Goal: Communication & Community: Connect with others

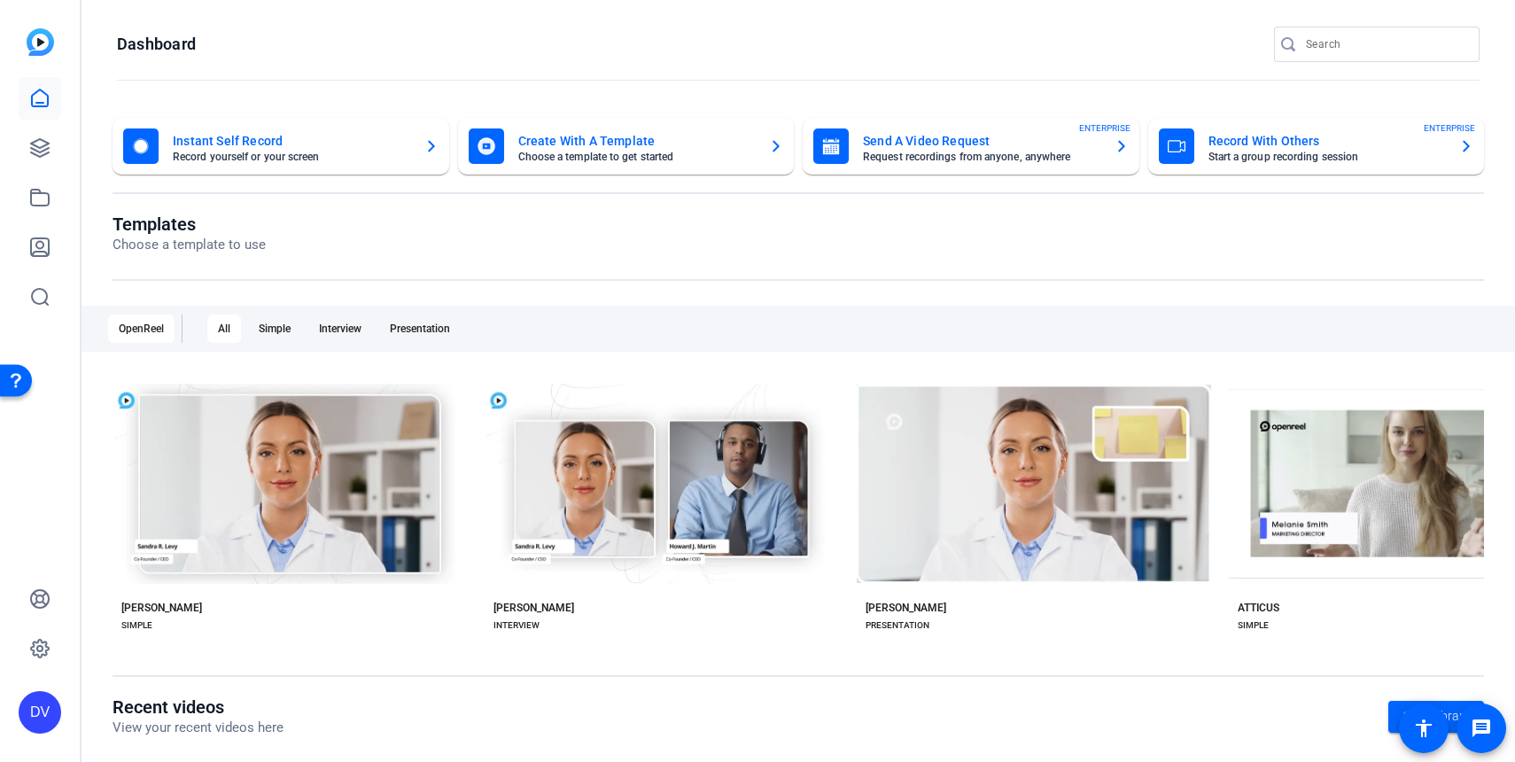
click at [1333, 50] on input "Search" at bounding box center [1385, 44] width 159 height 21
click at [45, 159] on link at bounding box center [40, 148] width 43 height 43
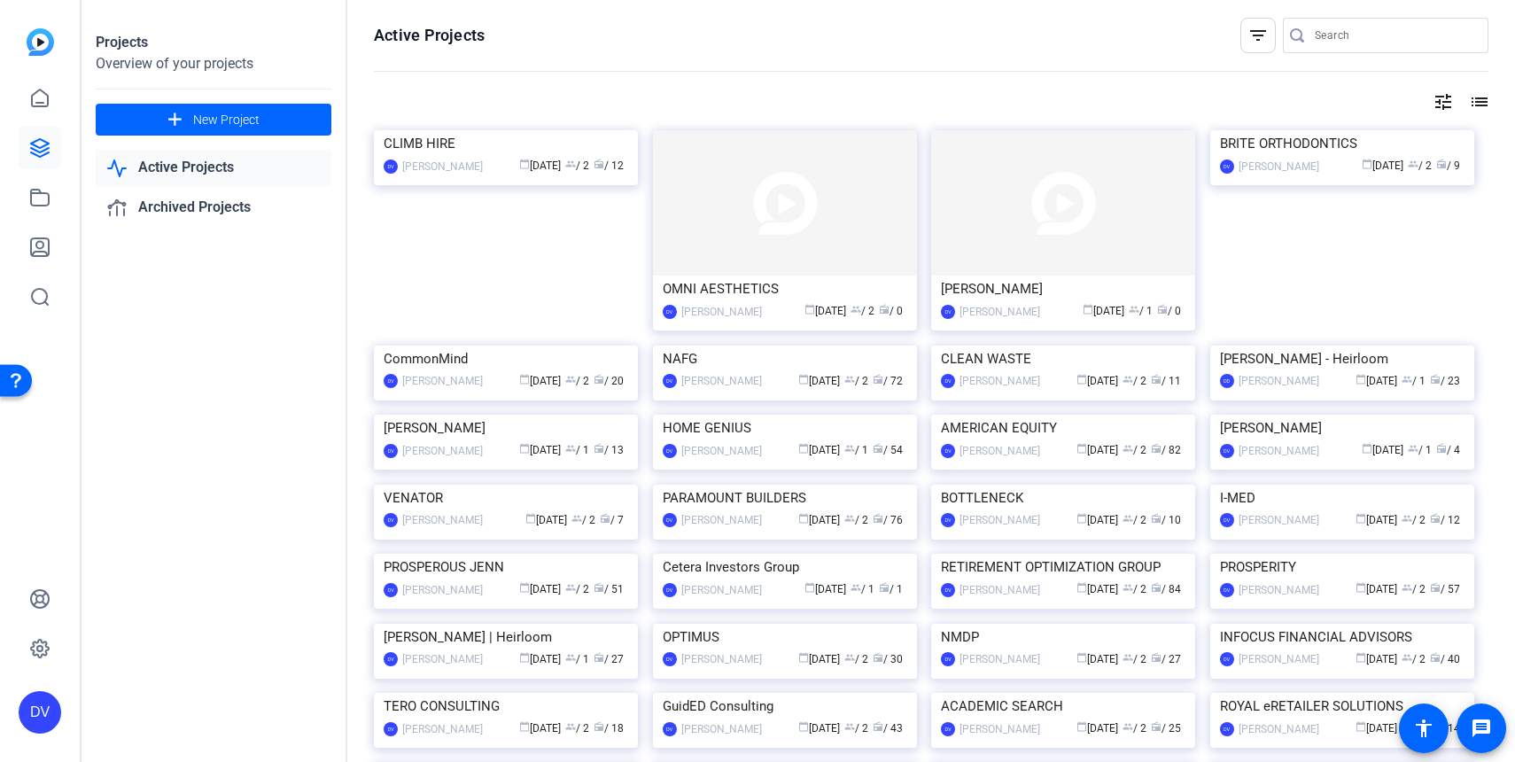
click at [1392, 37] on input "Search" at bounding box center [1394, 35] width 159 height 21
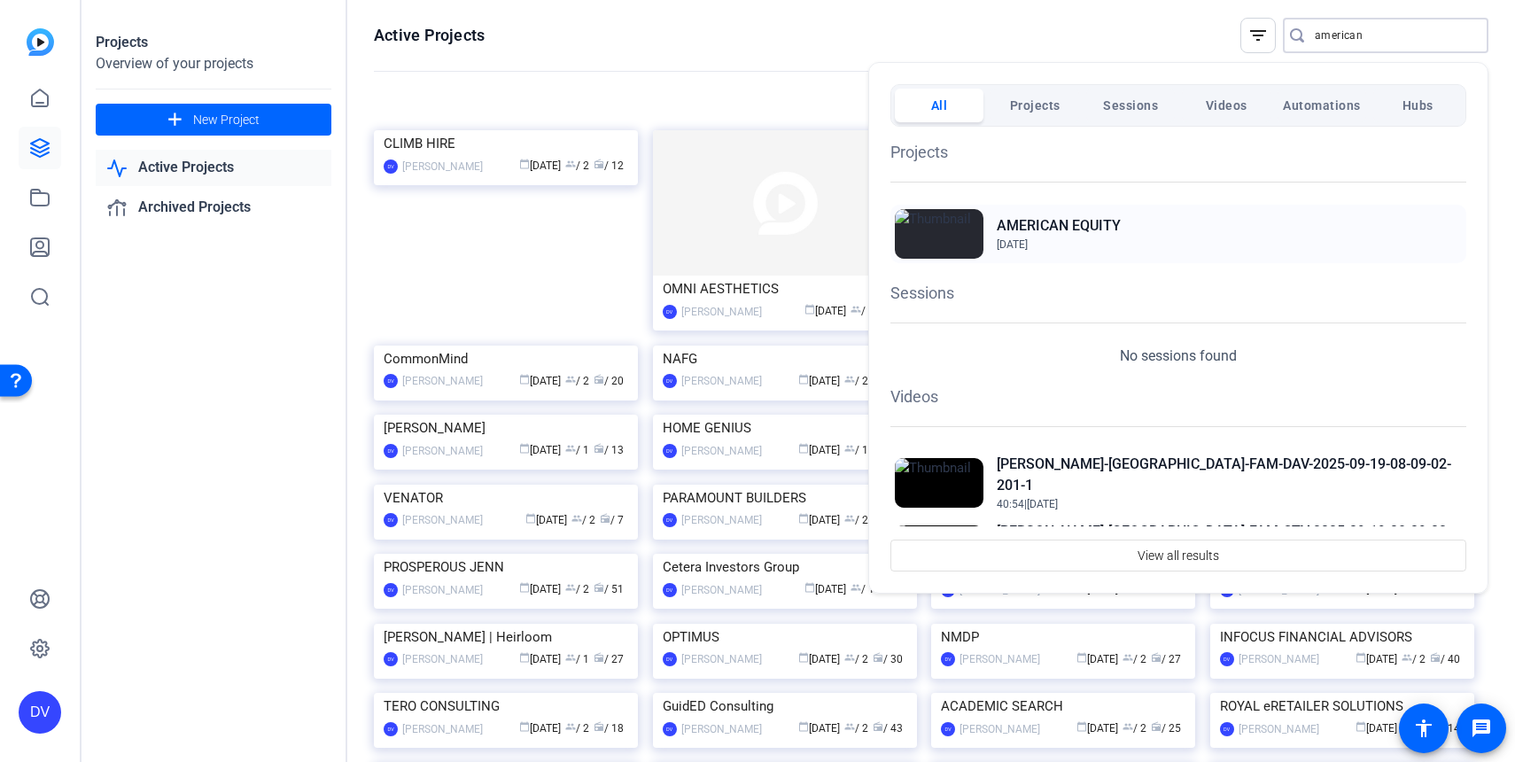
type input "american"
click at [1143, 229] on div "AMERICAN EQUITY May 19, 2025" at bounding box center [1178, 234] width 576 height 58
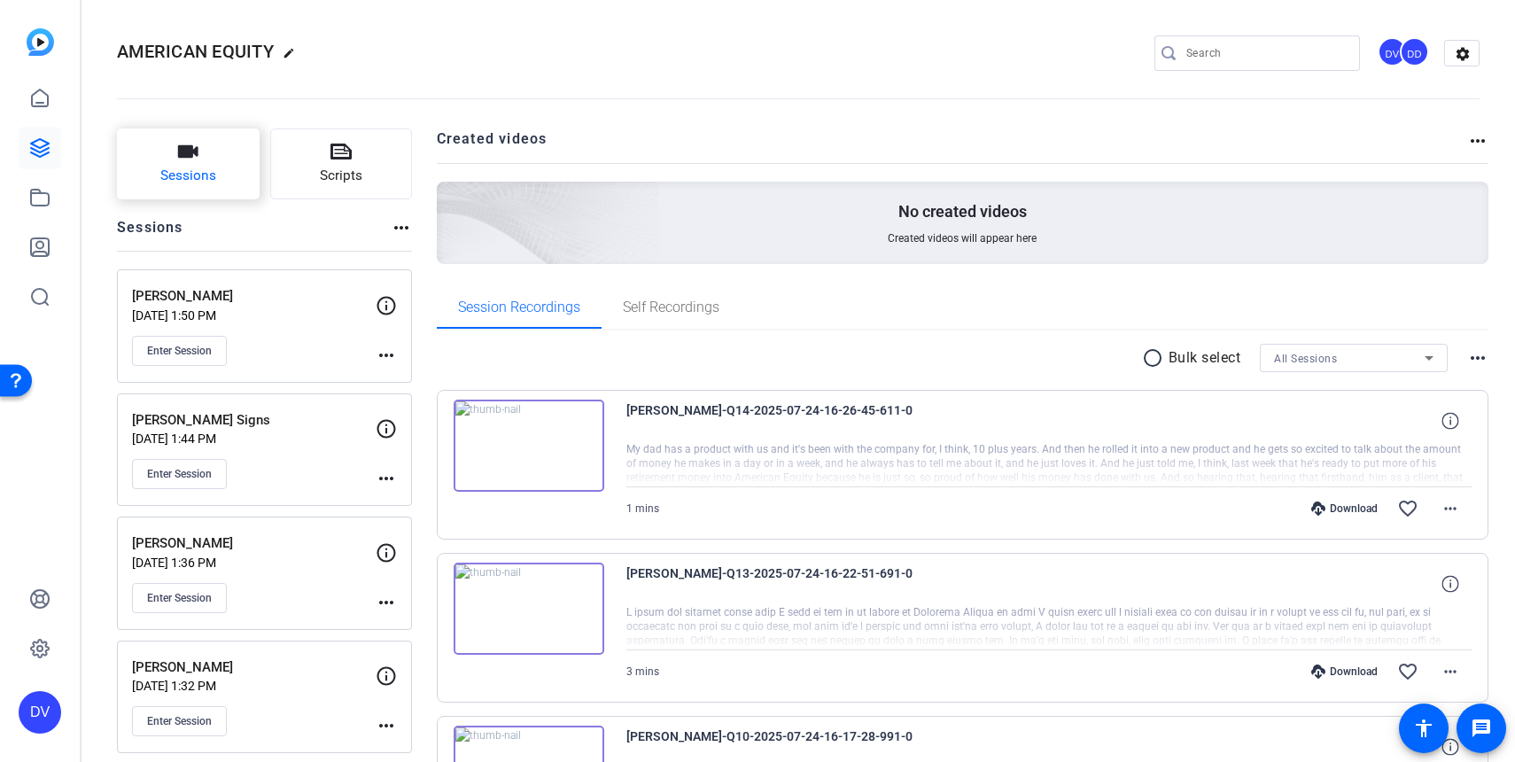
click at [229, 158] on button "Sessions" at bounding box center [188, 163] width 143 height 71
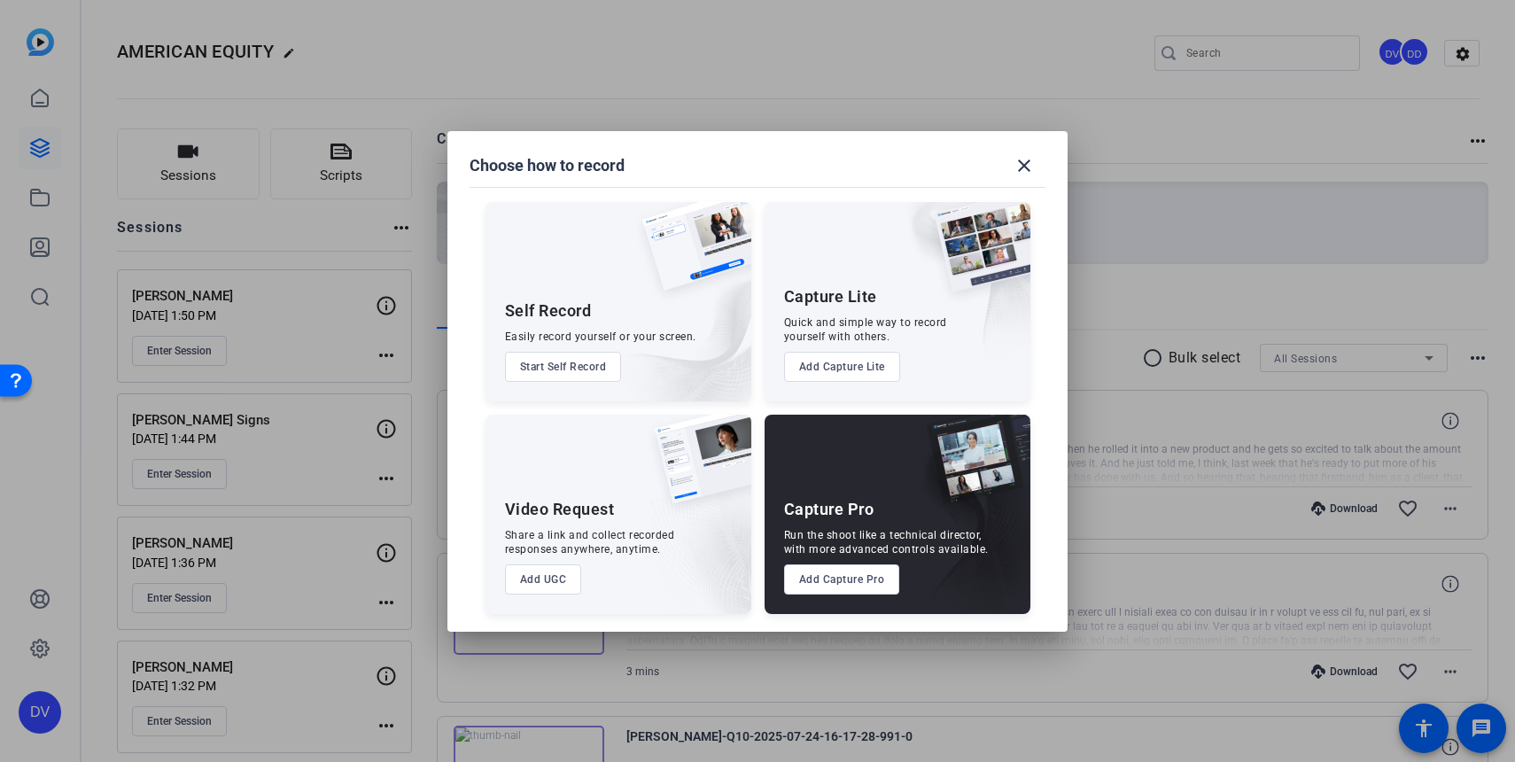
click at [804, 569] on button "Add Capture Pro" at bounding box center [842, 579] width 116 height 30
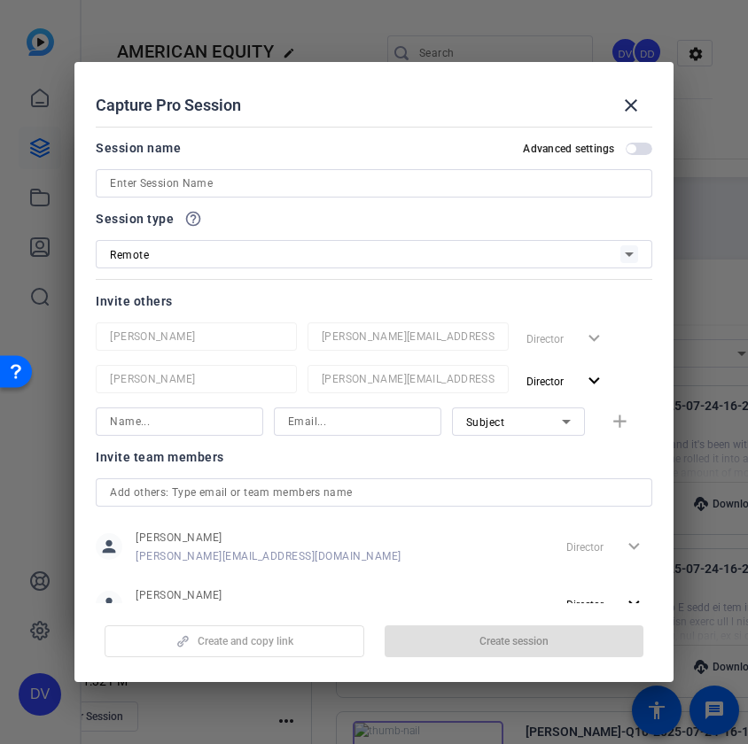
click at [202, 191] on input at bounding box center [373, 183] width 527 height 21
paste input "Joslyn Hannam | AEL"
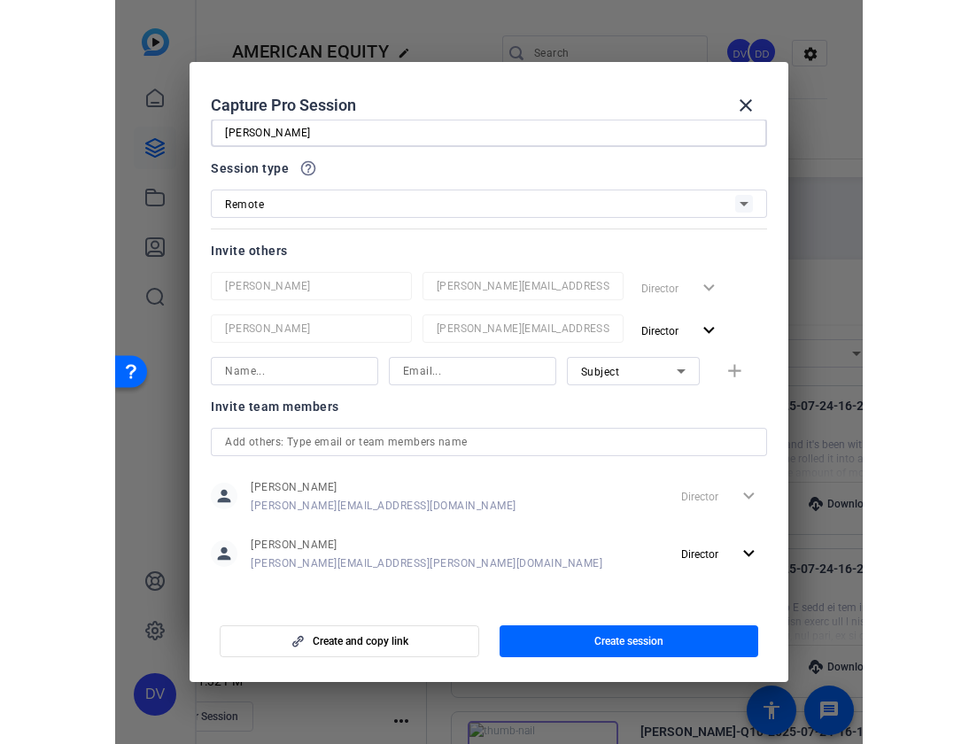
scroll to position [60, 0]
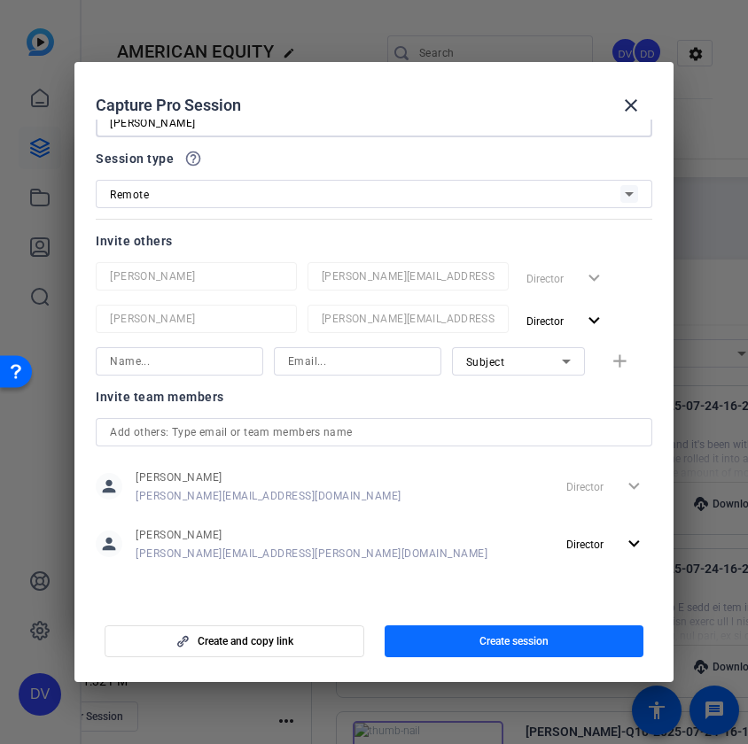
type input "[PERSON_NAME]"
click at [451, 642] on span "button" at bounding box center [513, 641] width 259 height 43
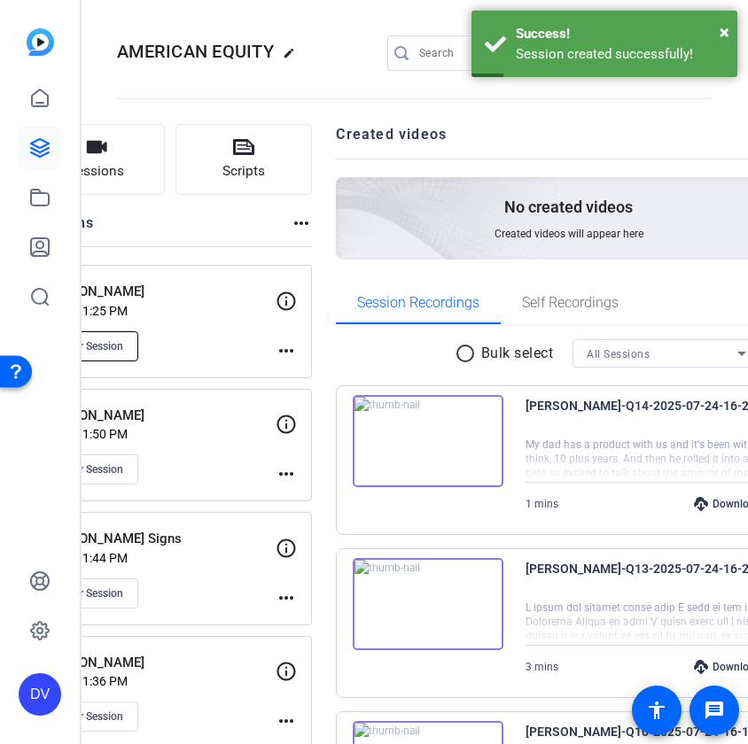
click at [138, 354] on button "Enter Session" at bounding box center [90, 346] width 95 height 30
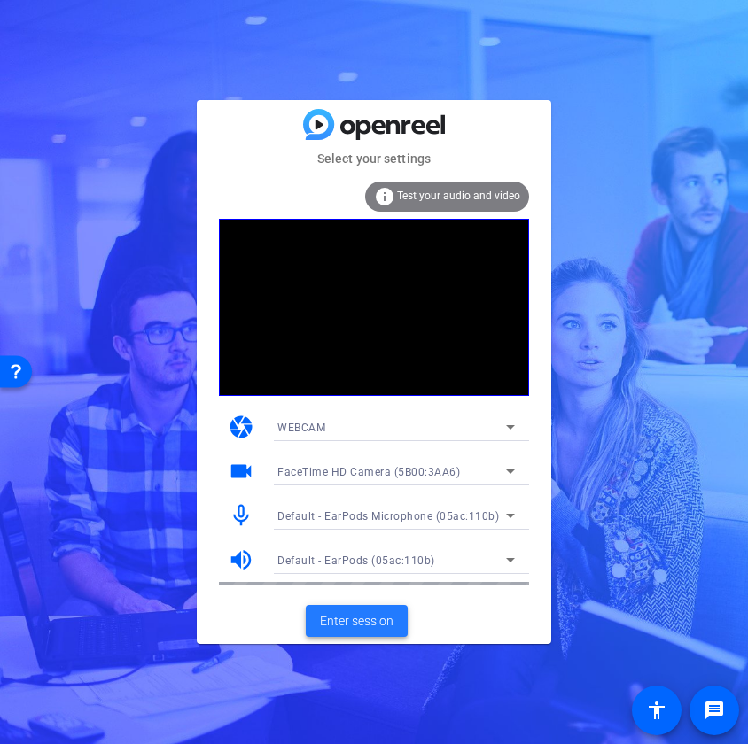
click at [336, 617] on span "Enter session" at bounding box center [357, 621] width 74 height 19
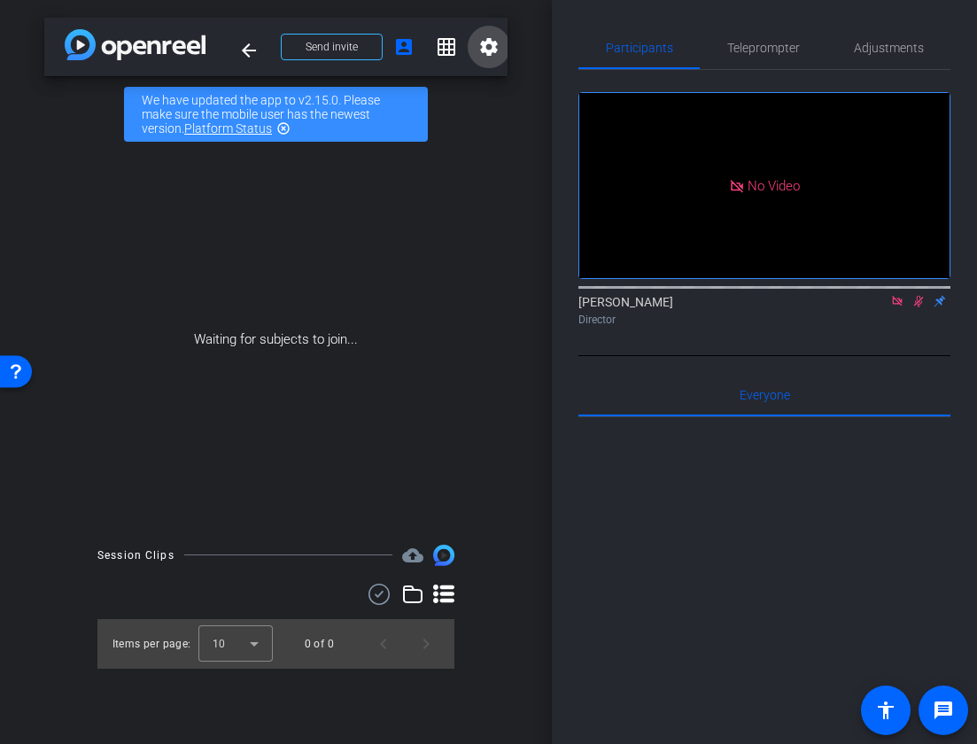
click at [481, 51] on mat-icon "settings" at bounding box center [488, 46] width 21 height 21
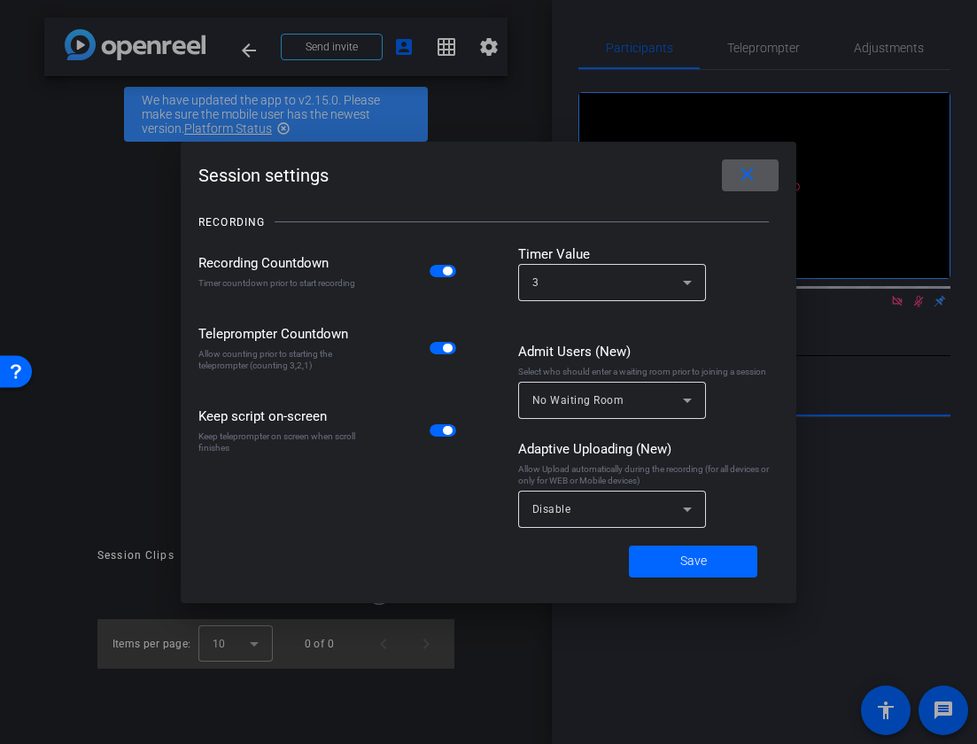
click at [747, 188] on span at bounding box center [750, 175] width 57 height 43
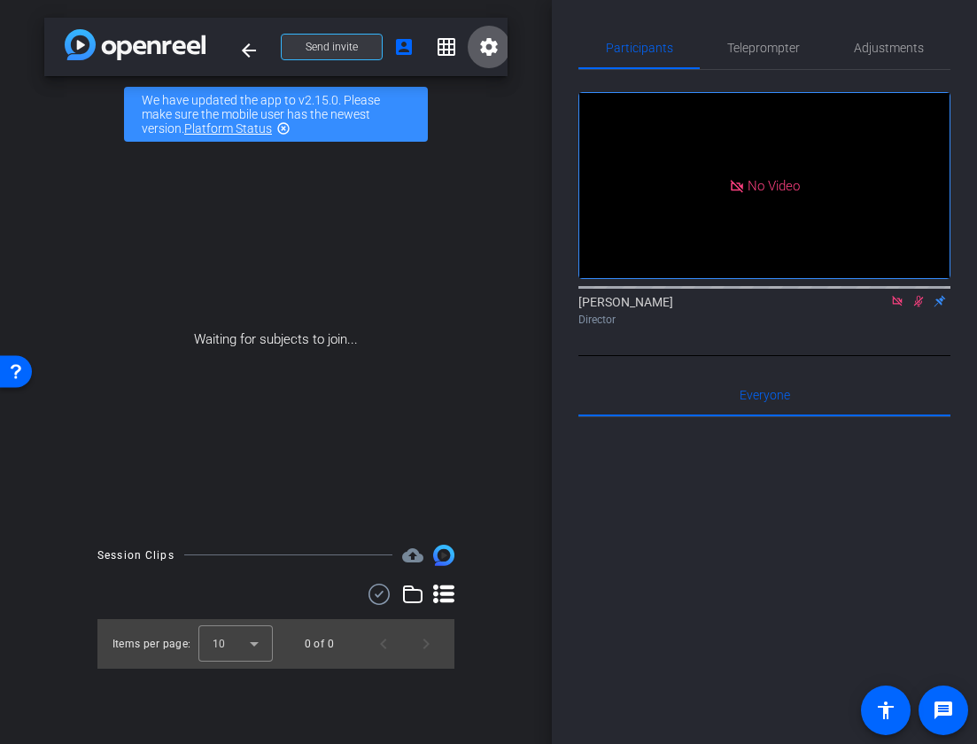
click at [338, 37] on span at bounding box center [332, 47] width 100 height 43
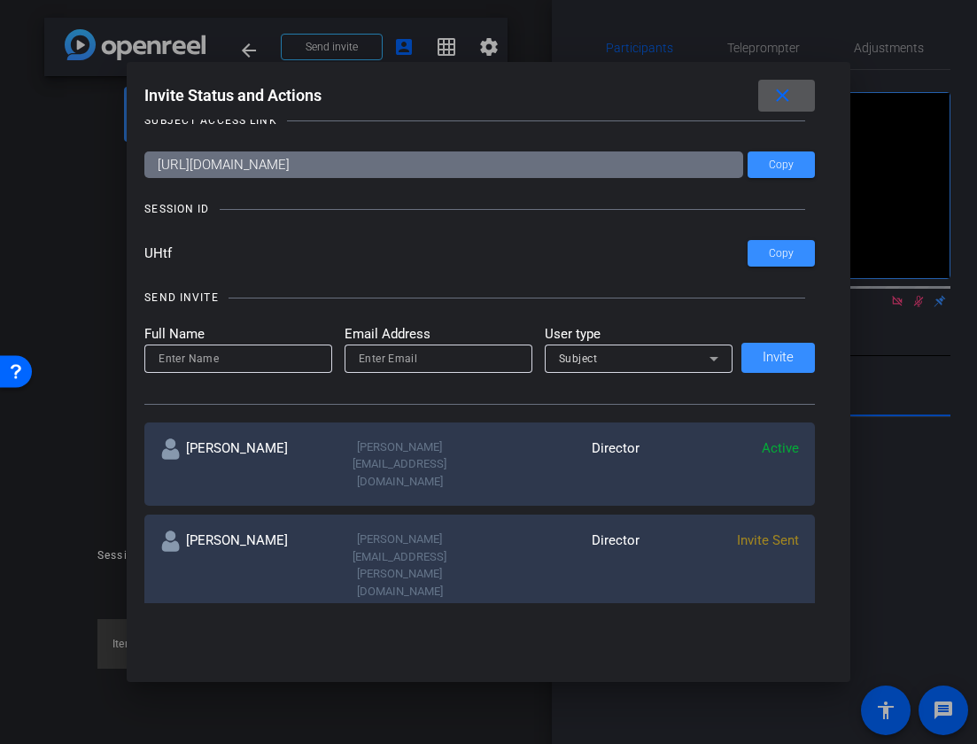
scroll to position [31, 0]
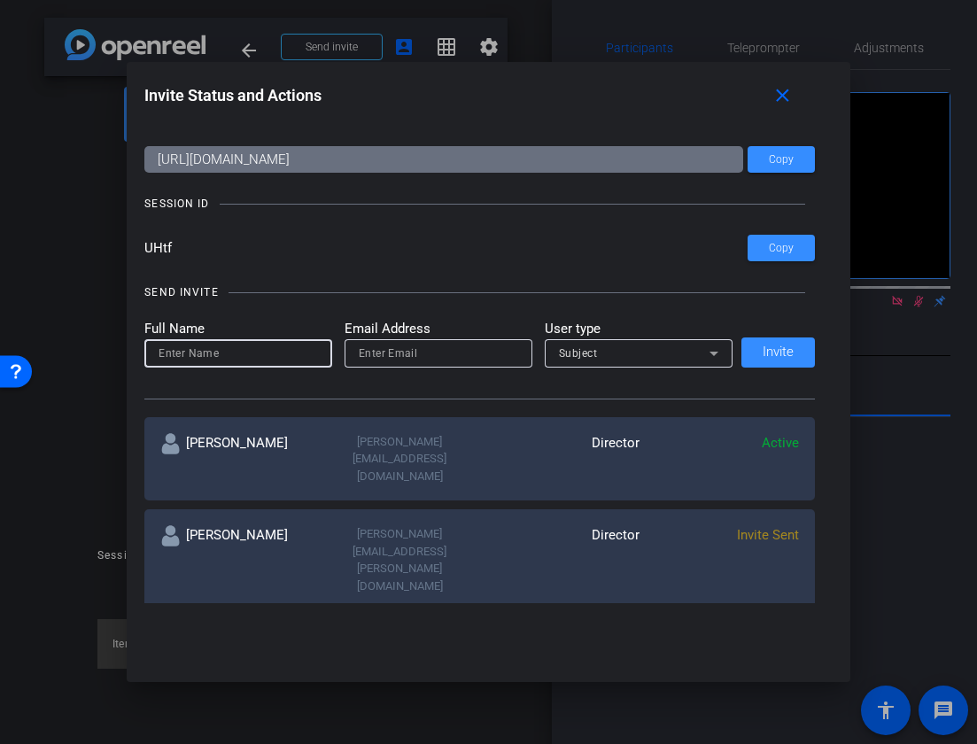
click at [243, 346] on input at bounding box center [238, 353] width 159 height 21
type input "[PERSON_NAME]"
click at [472, 353] on input "email" at bounding box center [438, 353] width 159 height 21
type input "[PERSON_NAME][EMAIL_ADDRESS][DOMAIN_NAME]"
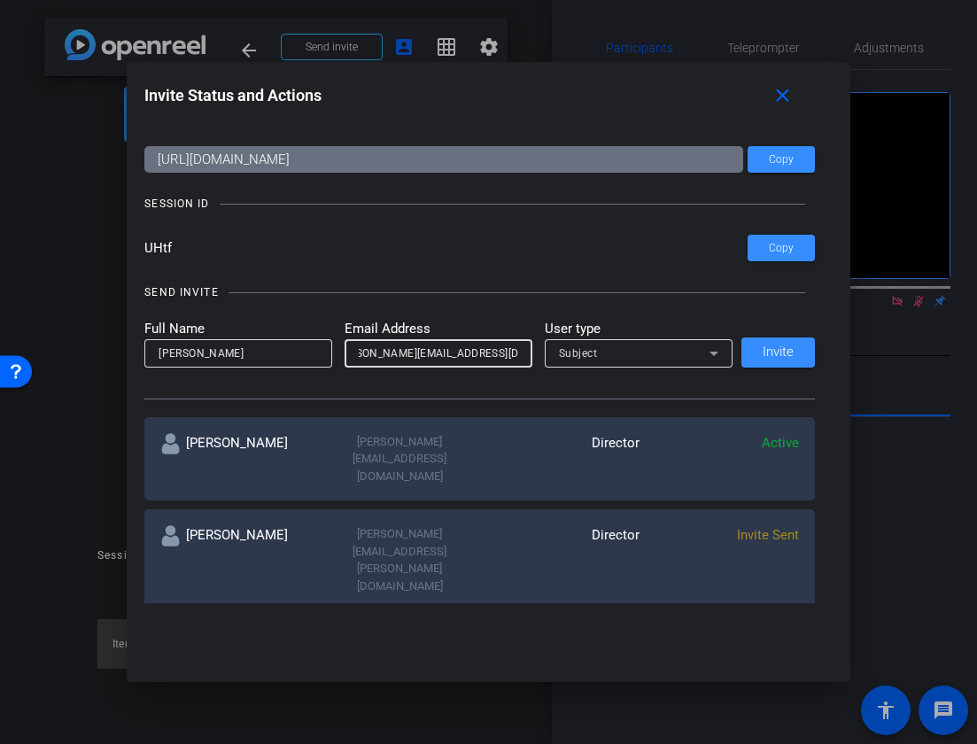
scroll to position [0, 0]
click at [685, 360] on div "Subject" at bounding box center [634, 353] width 151 height 22
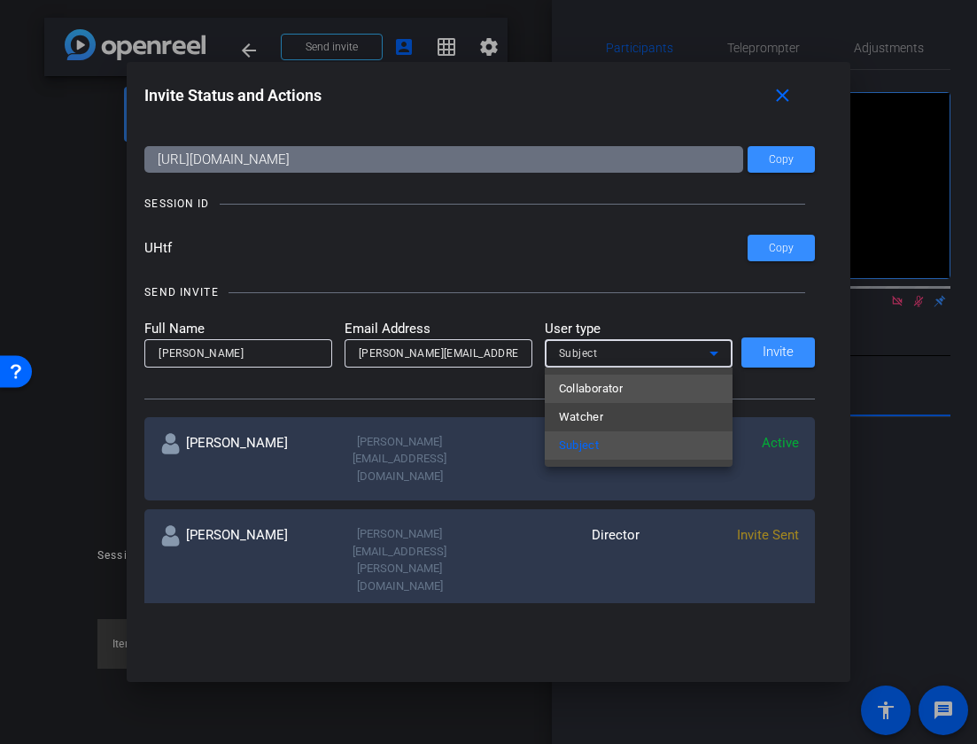
click at [659, 385] on mat-option "Collaborator" at bounding box center [639, 389] width 188 height 28
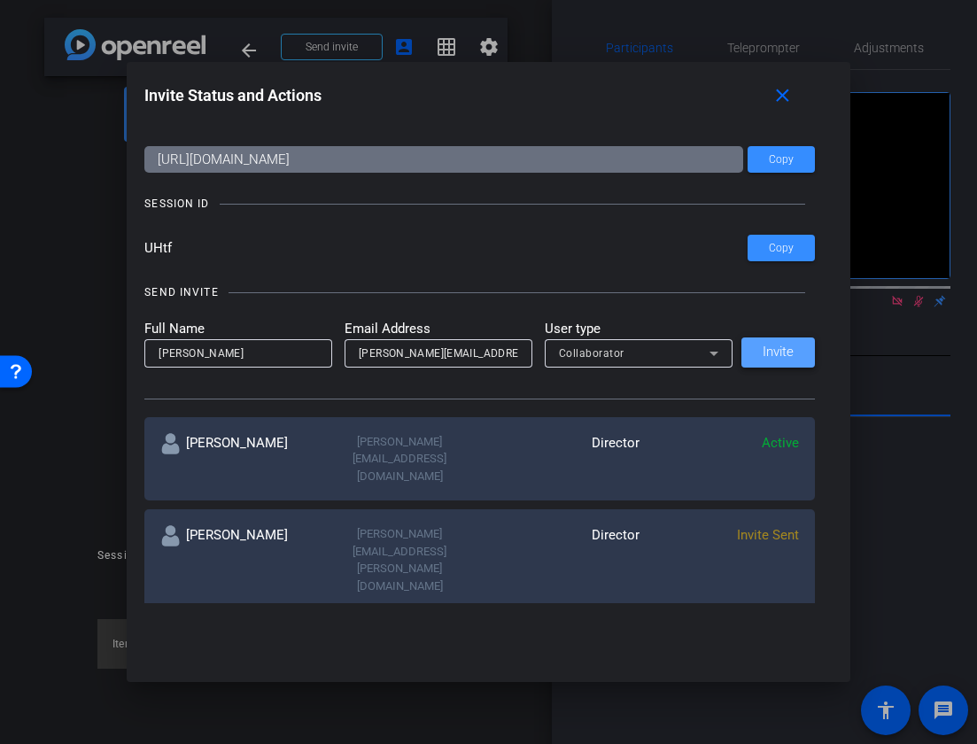
click at [747, 351] on span at bounding box center [779, 352] width 74 height 43
click at [473, 636] on div "Invite Status and Actions close SUBJECT ACCESS LINK https://capture.openreel.co…" at bounding box center [489, 372] width 724 height 620
click at [747, 483] on div at bounding box center [488, 372] width 977 height 744
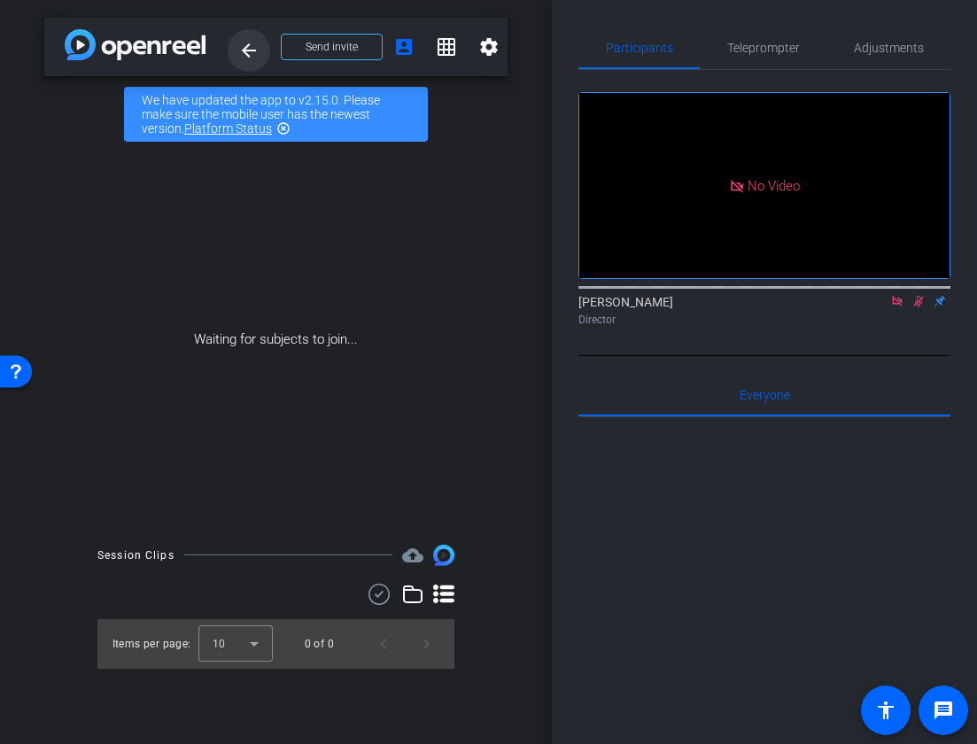
click at [243, 55] on mat-icon "arrow_back" at bounding box center [248, 50] width 21 height 21
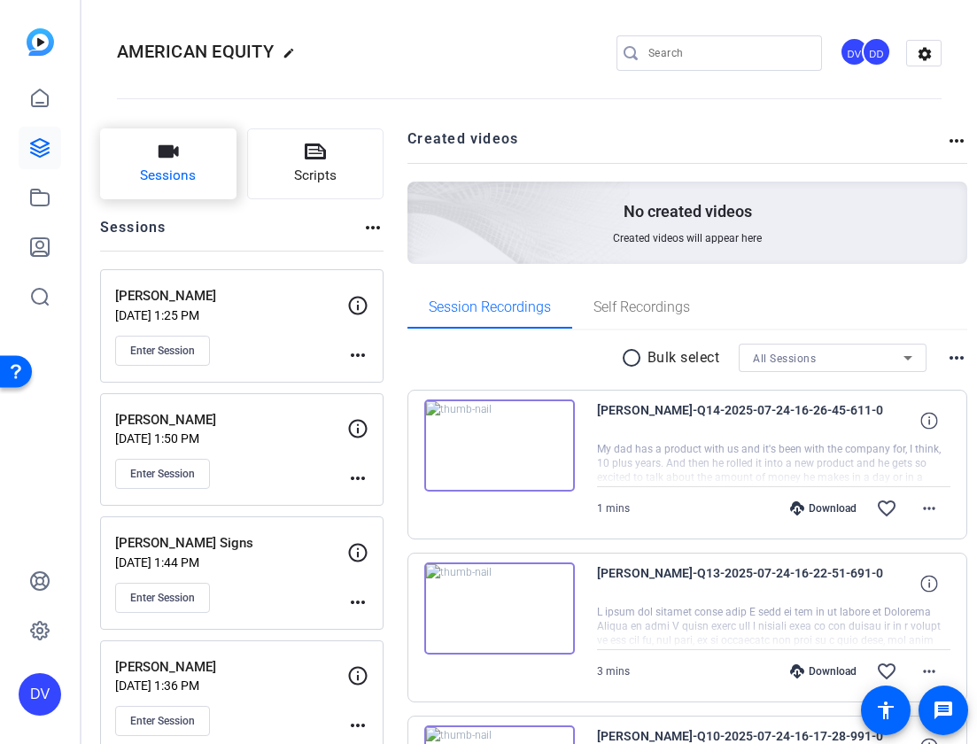
click at [221, 183] on button "Sessions" at bounding box center [168, 163] width 136 height 71
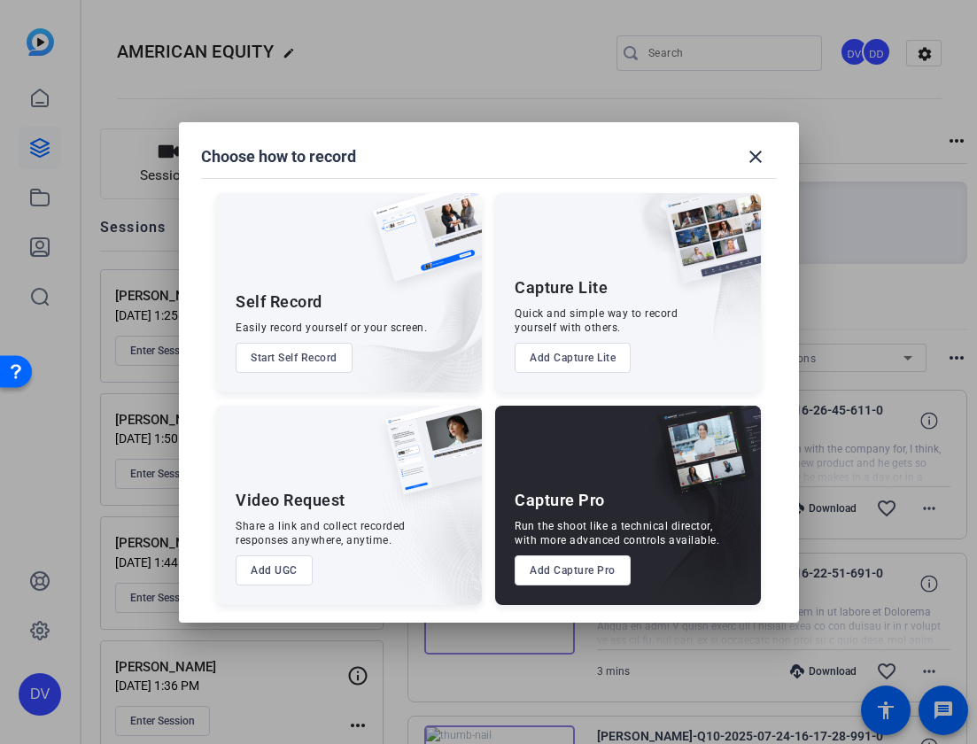
click at [571, 568] on button "Add Capture Pro" at bounding box center [573, 570] width 116 height 30
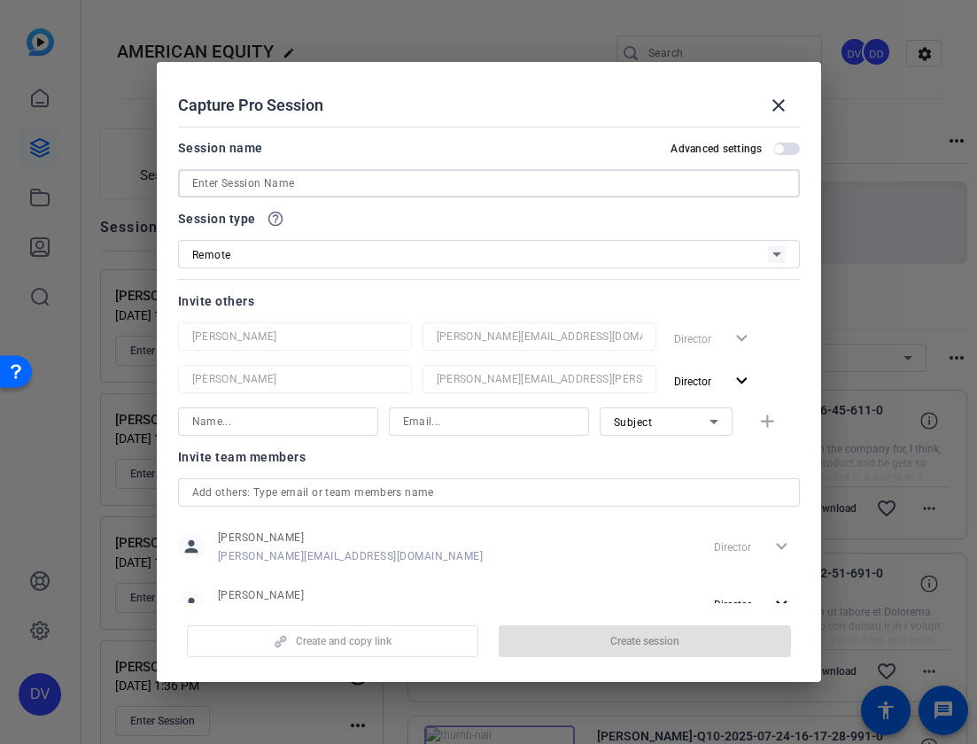
click at [356, 183] on input at bounding box center [489, 183] width 594 height 21
paste input "Roxanne Huggins | AEL"
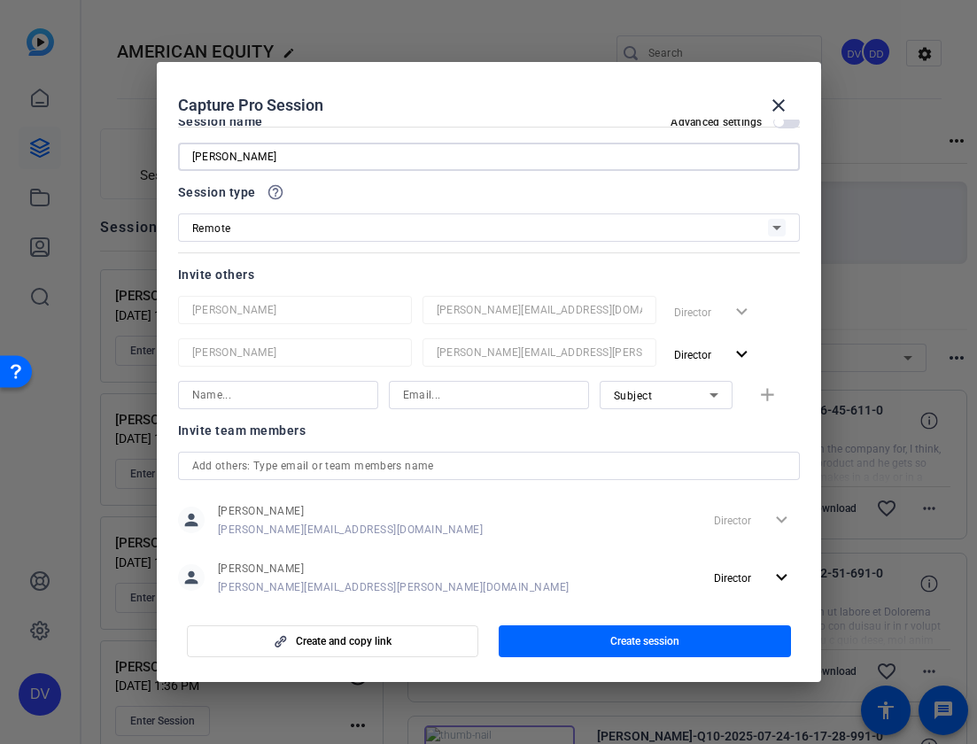
scroll to position [60, 0]
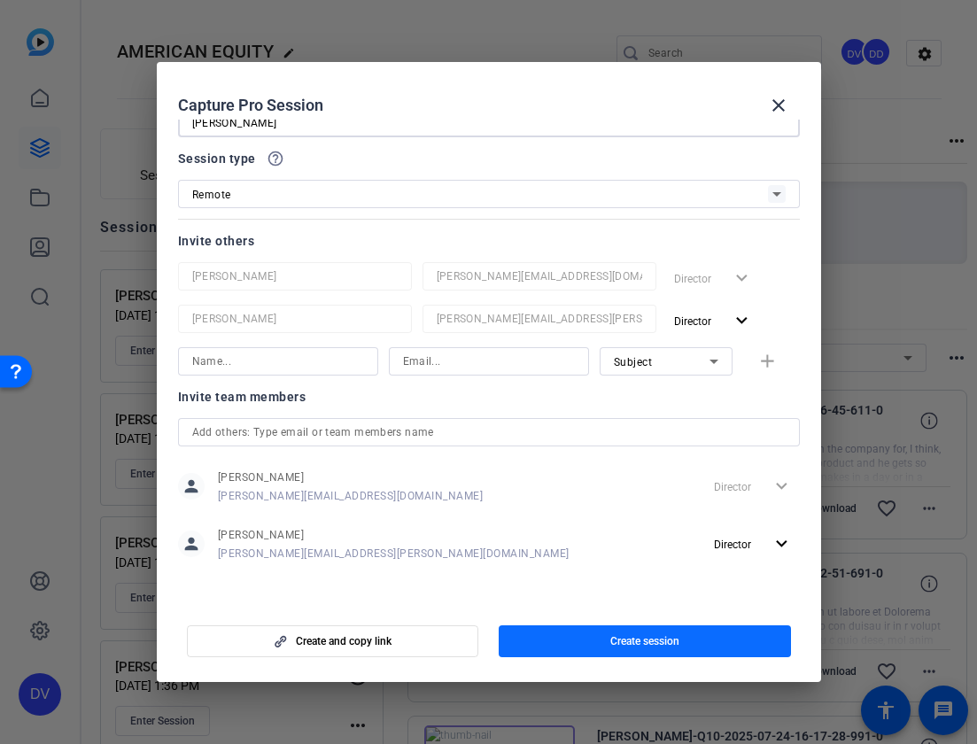
type input "Roxanne Huggins"
click at [579, 641] on span "button" at bounding box center [645, 641] width 292 height 43
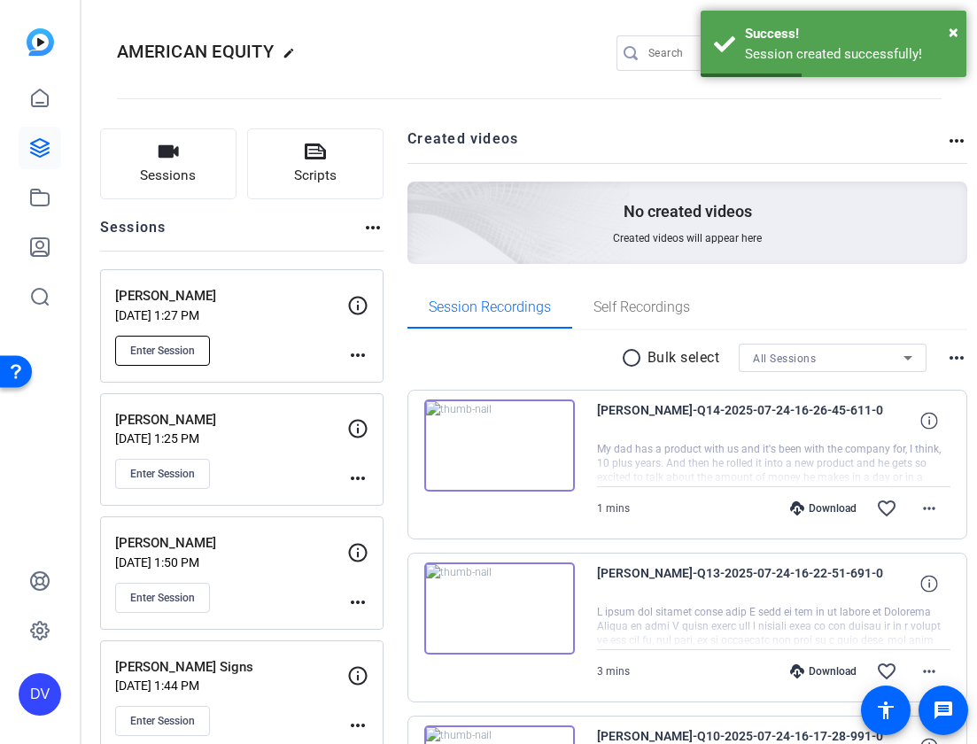
click at [200, 338] on button "Enter Session" at bounding box center [162, 351] width 95 height 30
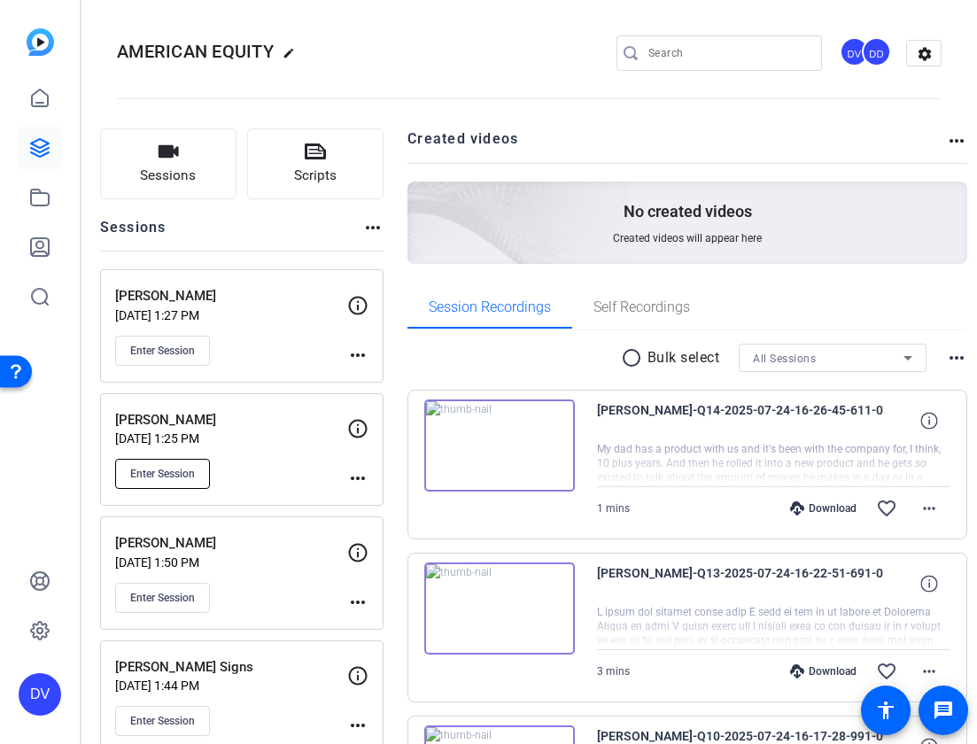
click at [195, 470] on span "Enter Session" at bounding box center [162, 474] width 65 height 14
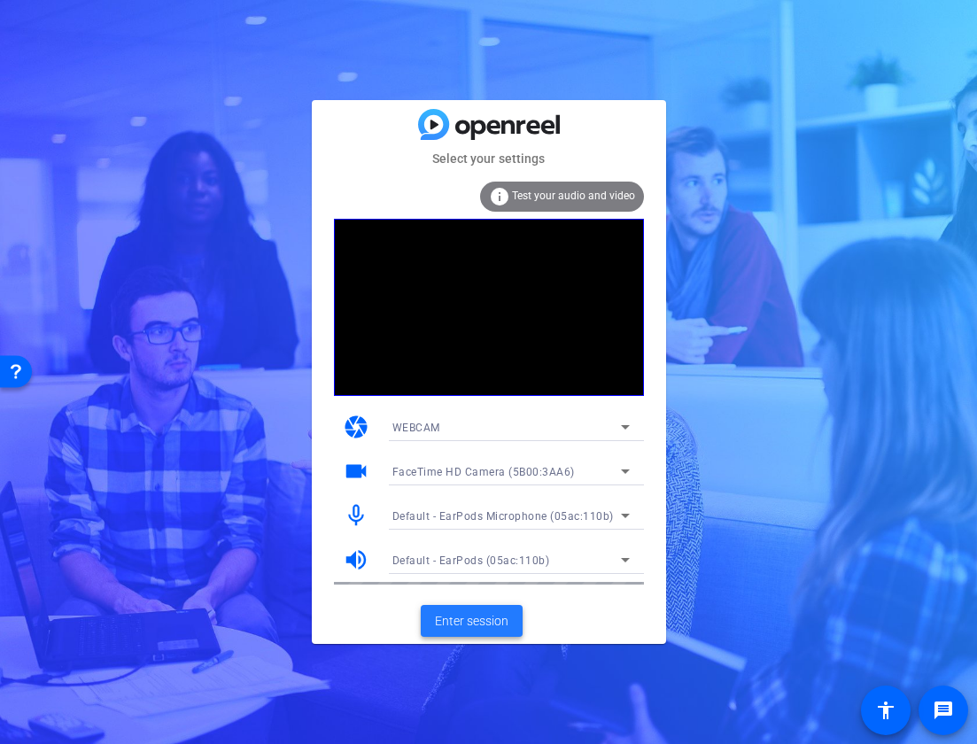
click at [446, 608] on span at bounding box center [472, 621] width 102 height 43
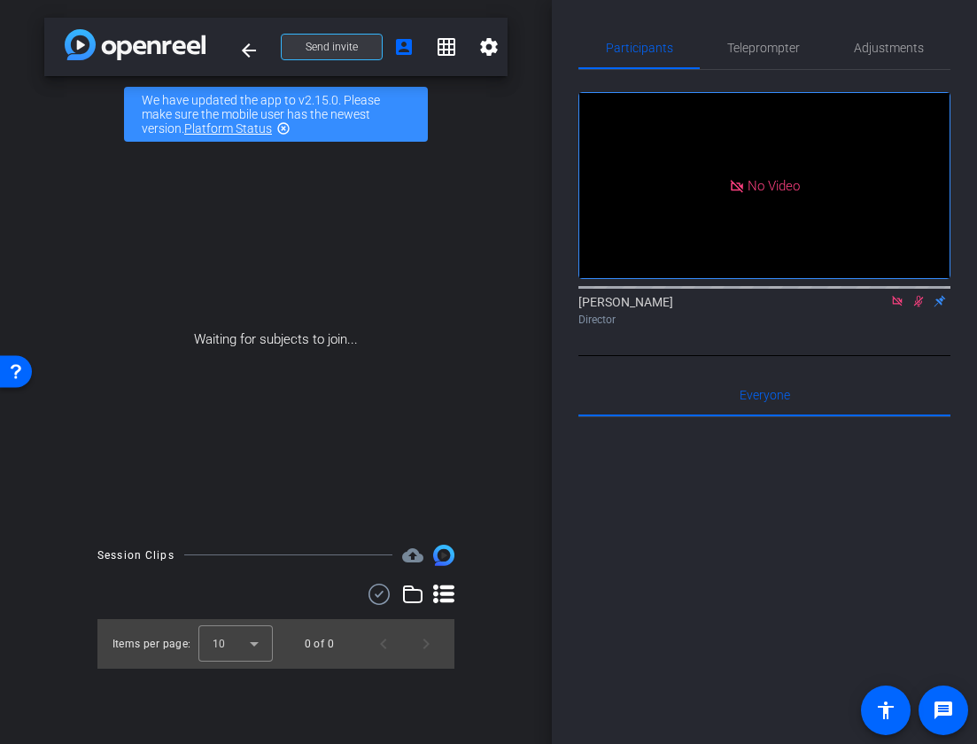
click at [366, 45] on span at bounding box center [332, 47] width 100 height 43
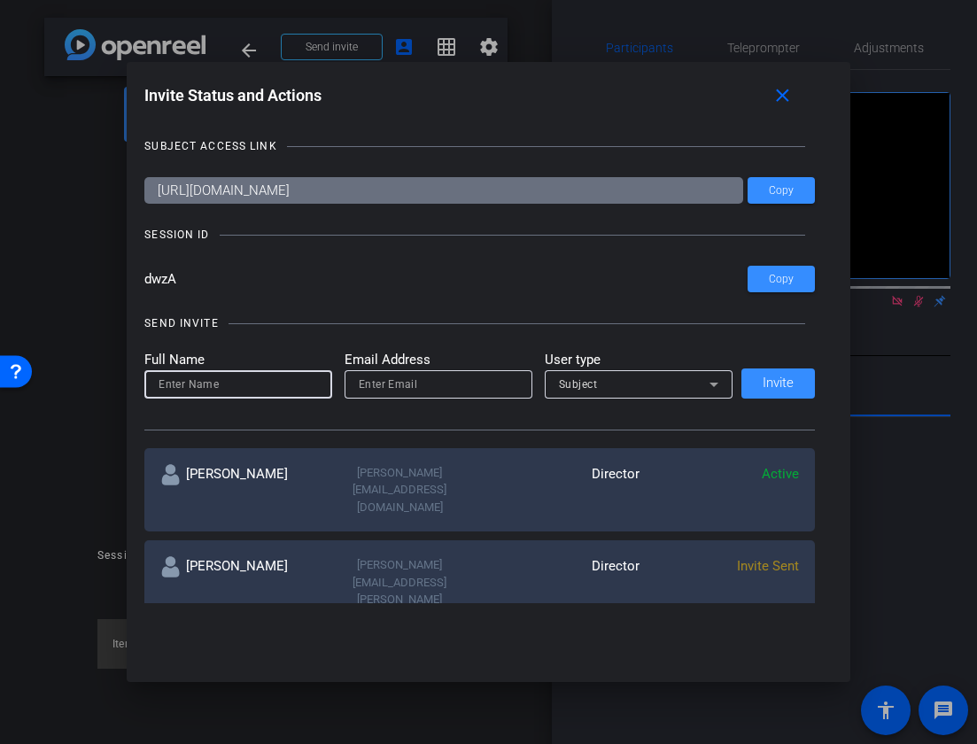
click at [280, 386] on input at bounding box center [238, 384] width 159 height 21
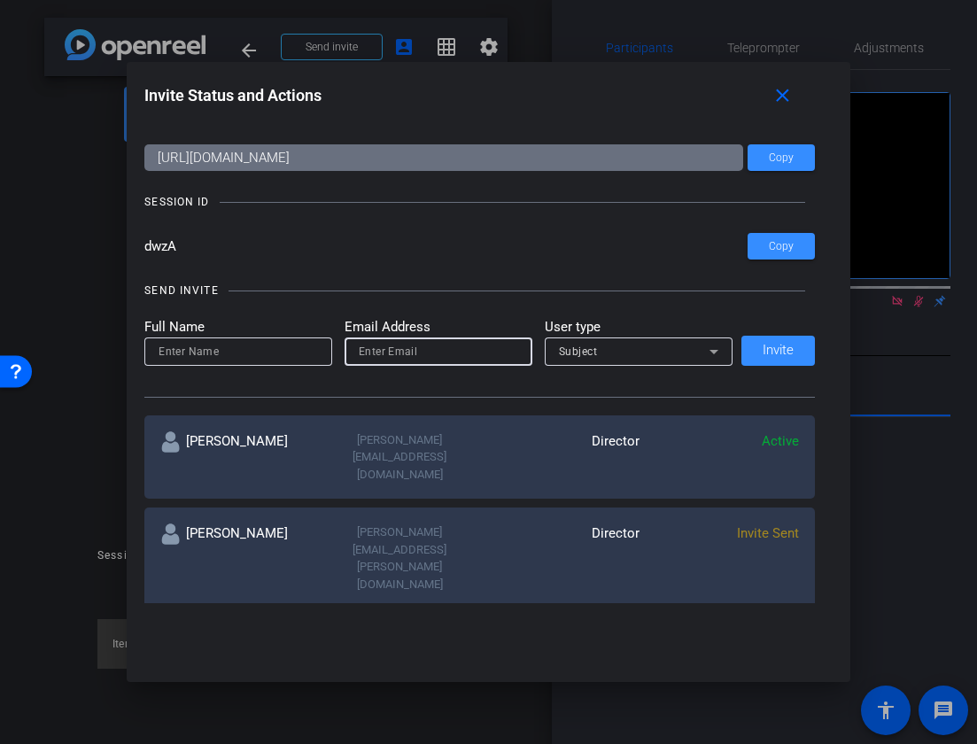
click at [442, 356] on input "email" at bounding box center [438, 351] width 159 height 21
paste input "[PERSON_NAME][EMAIL_ADDRESS][DOMAIN_NAME]"
type input "[PERSON_NAME][EMAIL_ADDRESS][DOMAIN_NAME]"
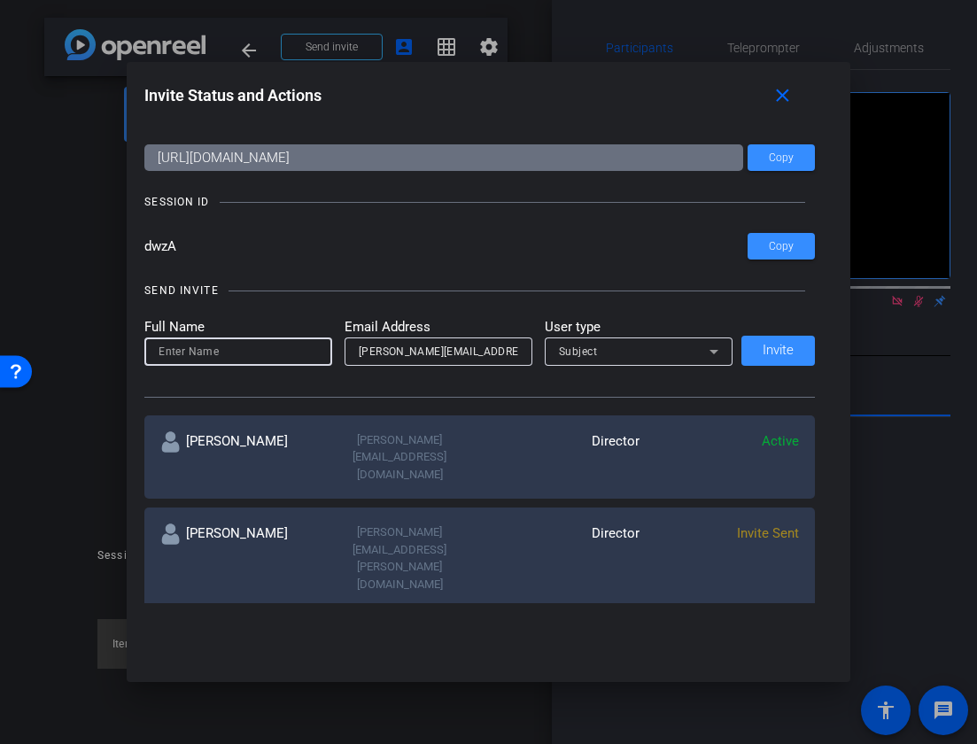
click at [219, 361] on input at bounding box center [238, 351] width 159 height 21
type input "[PERSON_NAME]"
click at [620, 346] on div "Subject" at bounding box center [634, 351] width 151 height 22
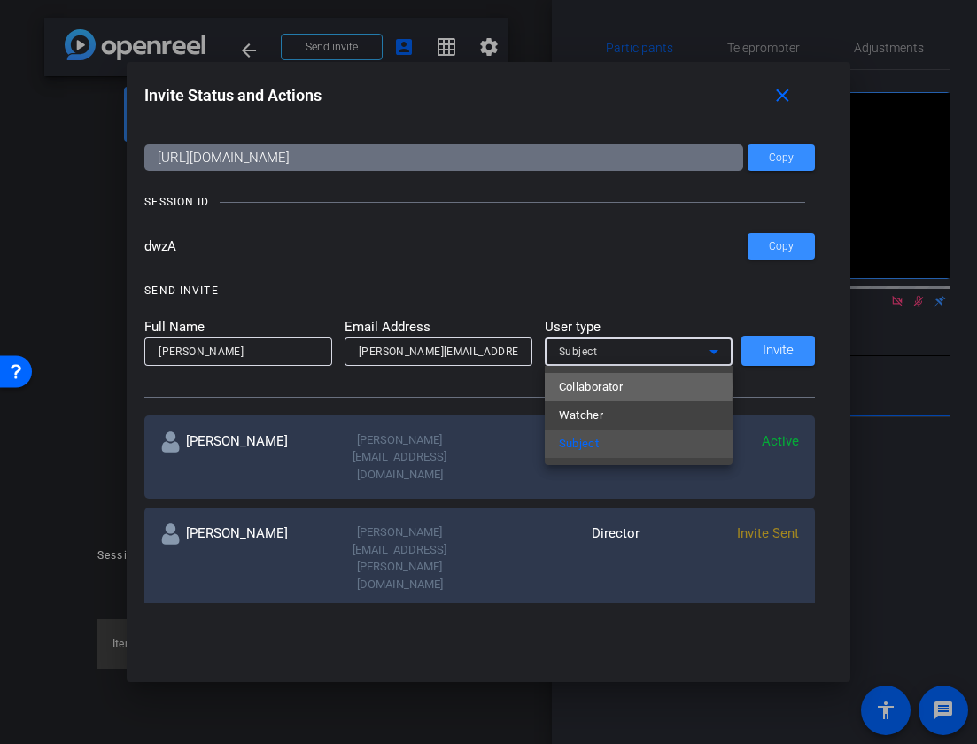
click at [595, 387] on span "Collaborator" at bounding box center [591, 387] width 65 height 21
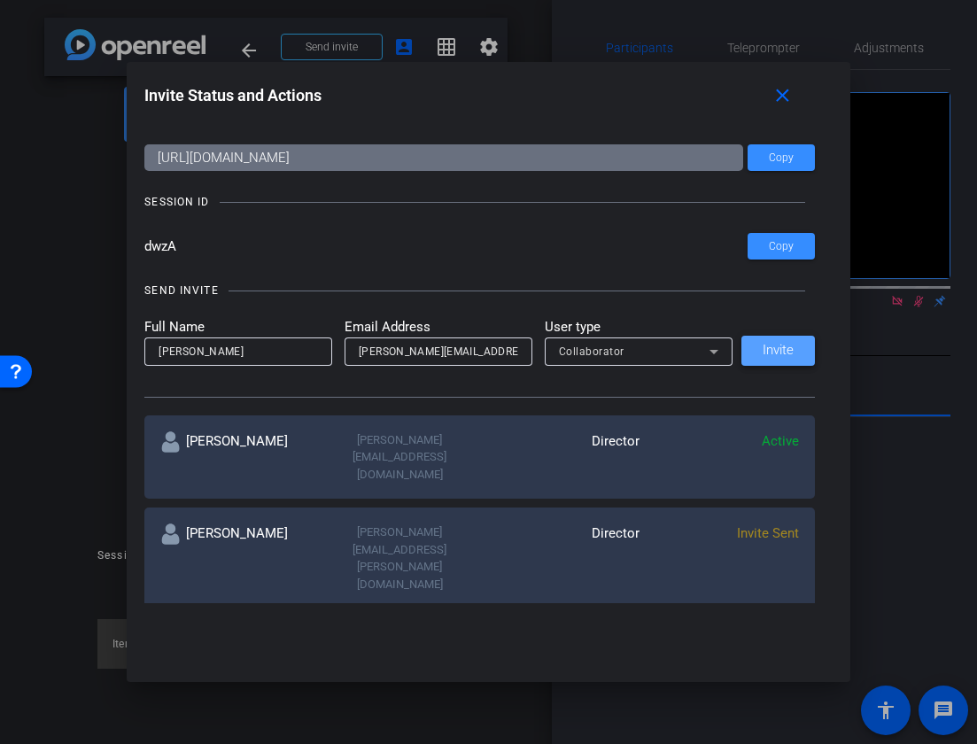
click at [767, 354] on span "Invite" at bounding box center [778, 350] width 31 height 13
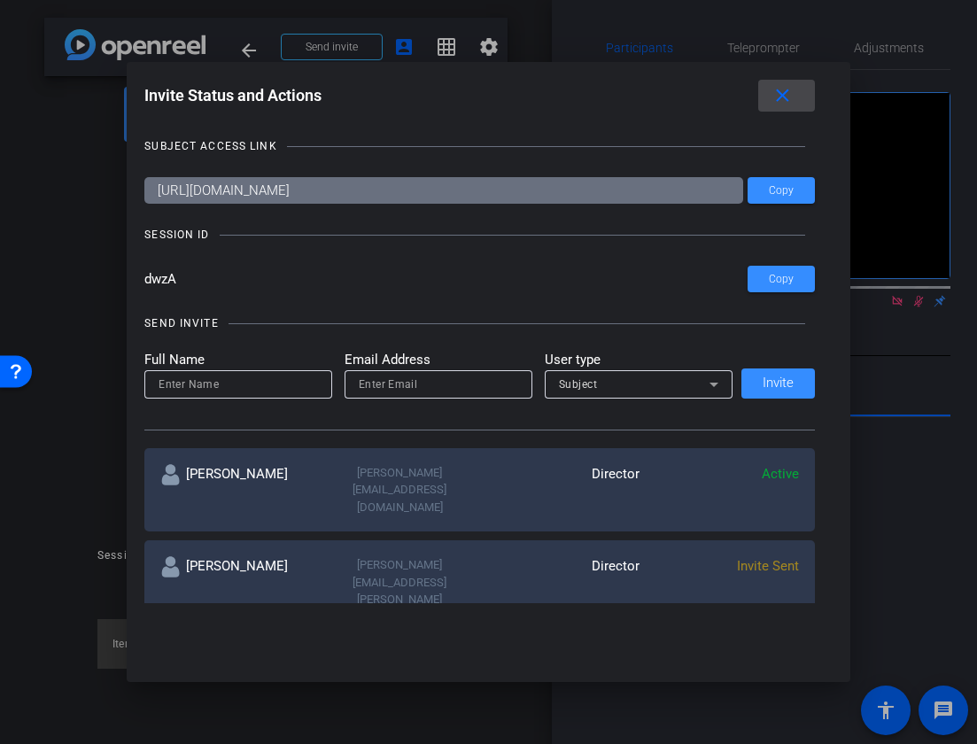
click at [789, 101] on mat-icon "close" at bounding box center [783, 96] width 22 height 22
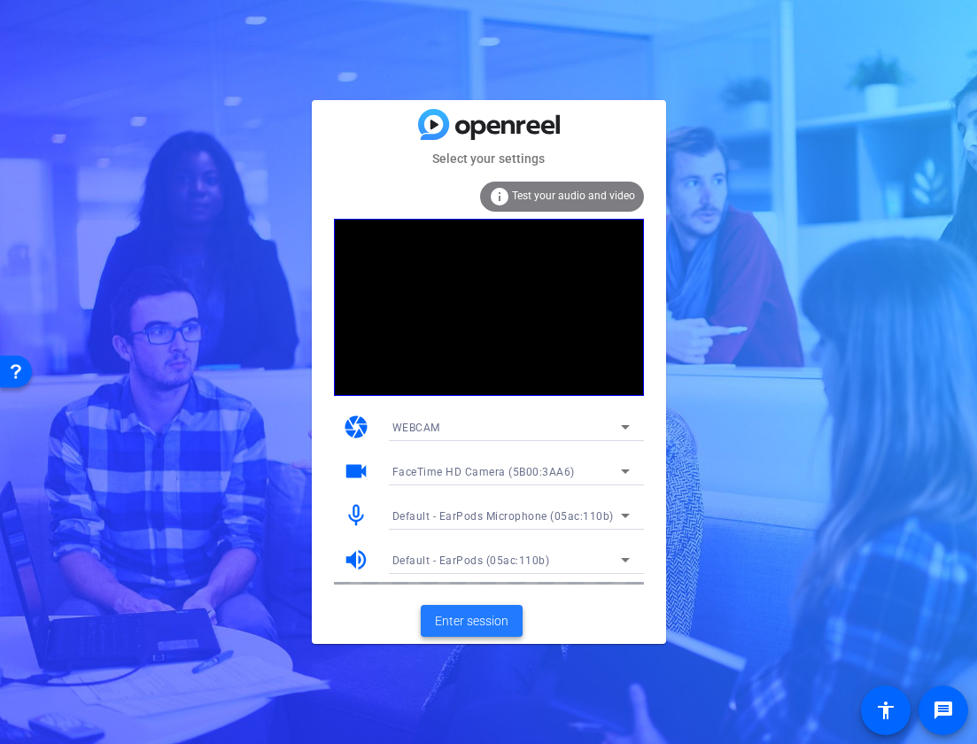
click at [455, 613] on span "Enter session" at bounding box center [472, 621] width 74 height 19
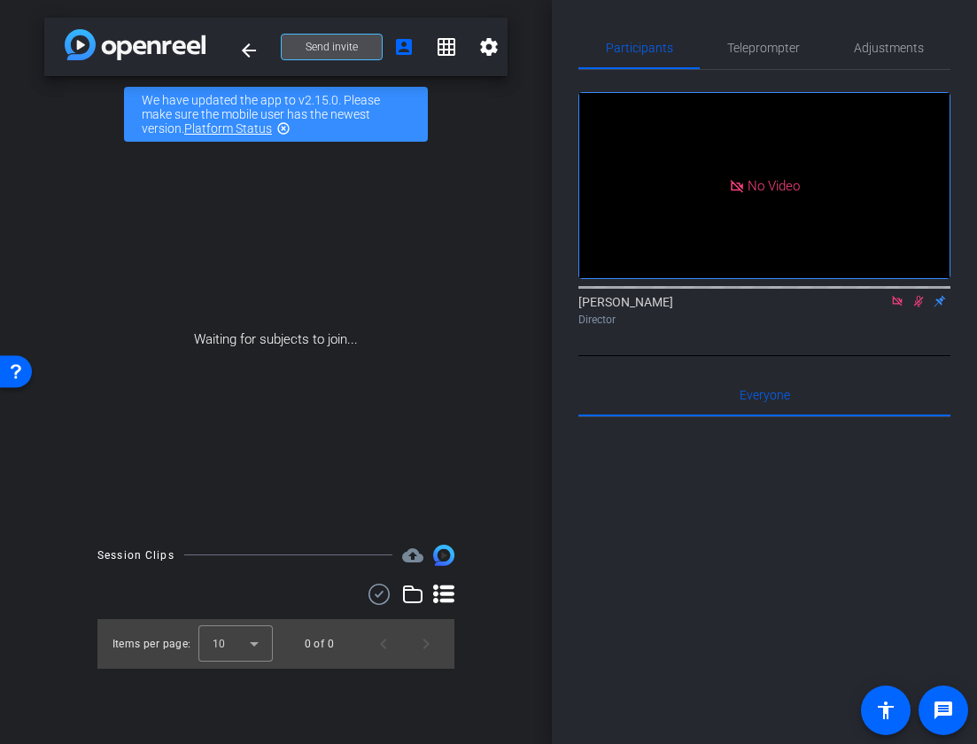
click at [347, 49] on span "Send invite" at bounding box center [332, 47] width 52 height 14
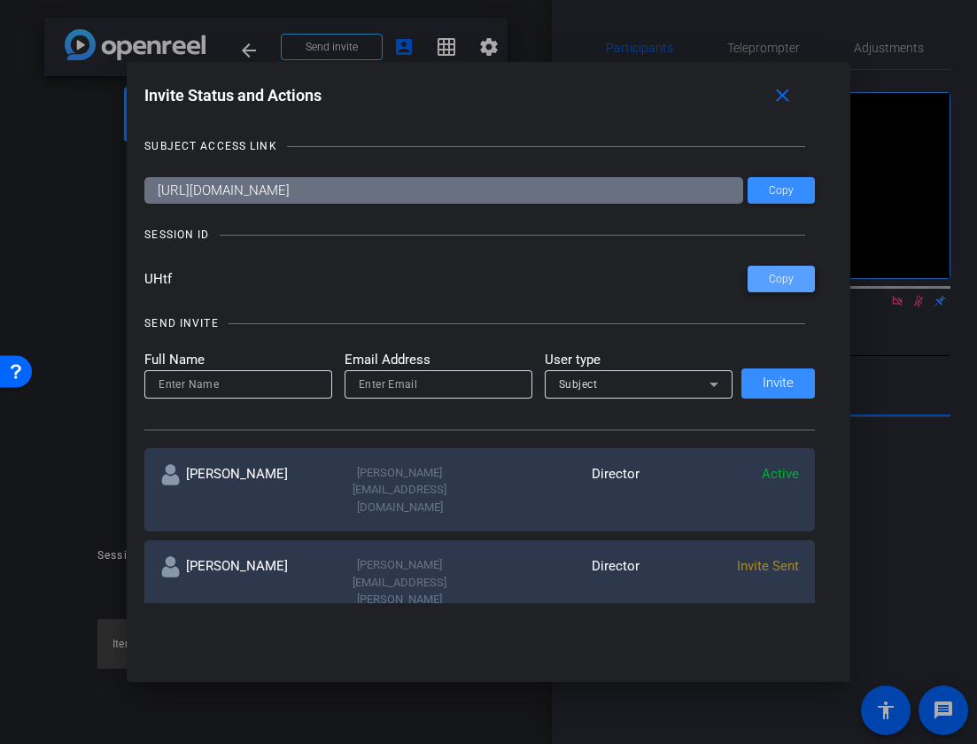
click at [754, 287] on span at bounding box center [781, 279] width 67 height 43
click at [41, 187] on div at bounding box center [488, 372] width 977 height 744
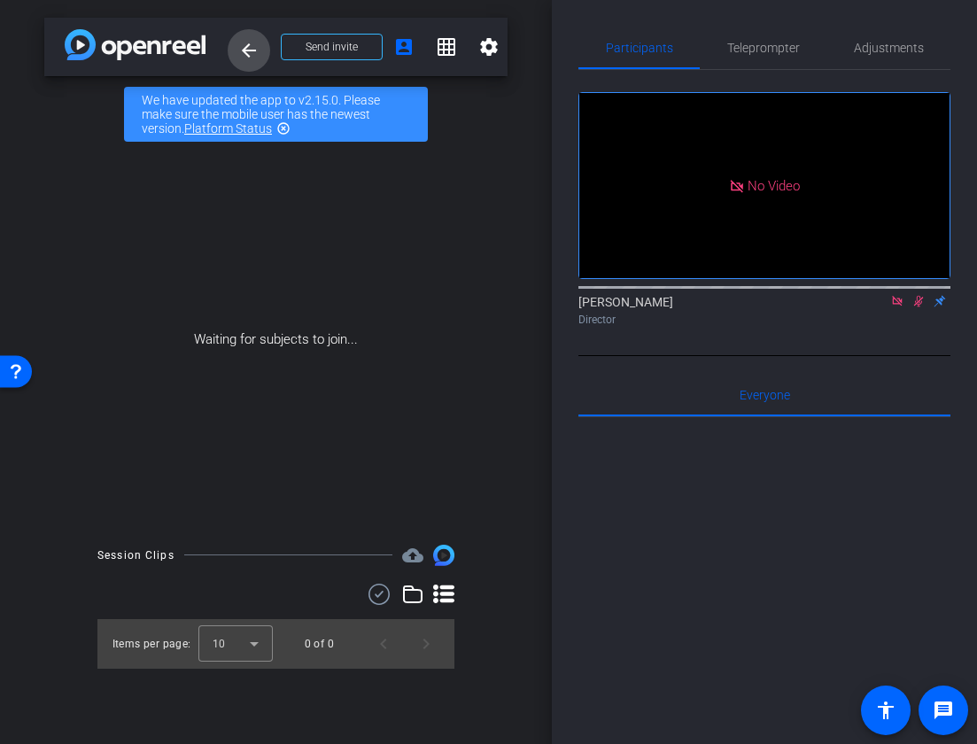
click at [264, 46] on span at bounding box center [249, 50] width 43 height 43
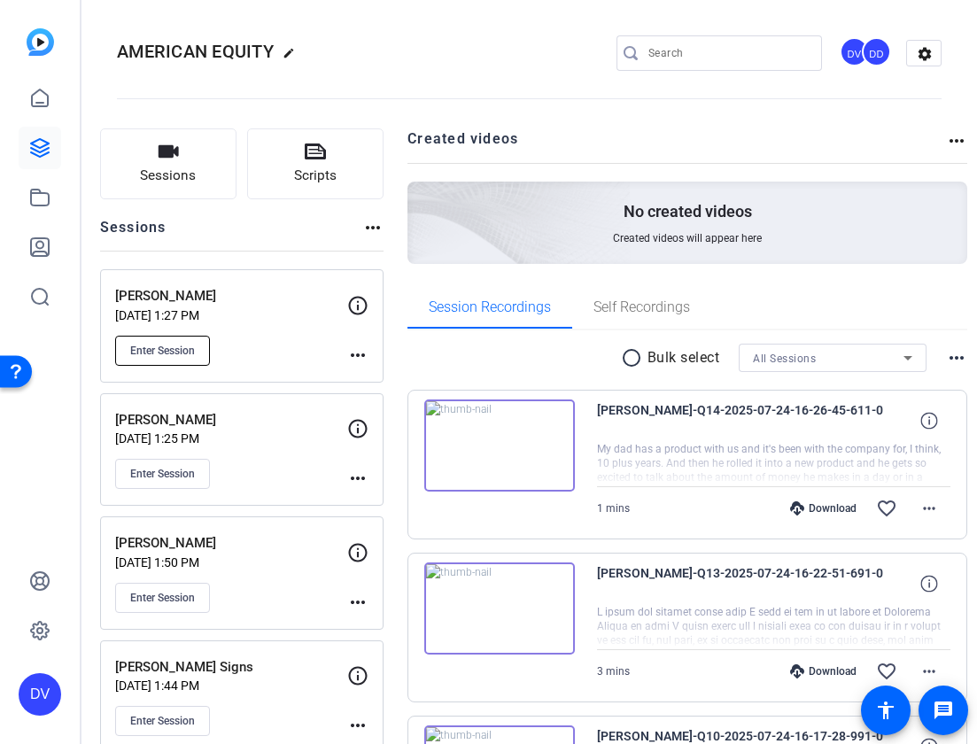
click at [195, 355] on span "Enter Session" at bounding box center [162, 351] width 65 height 14
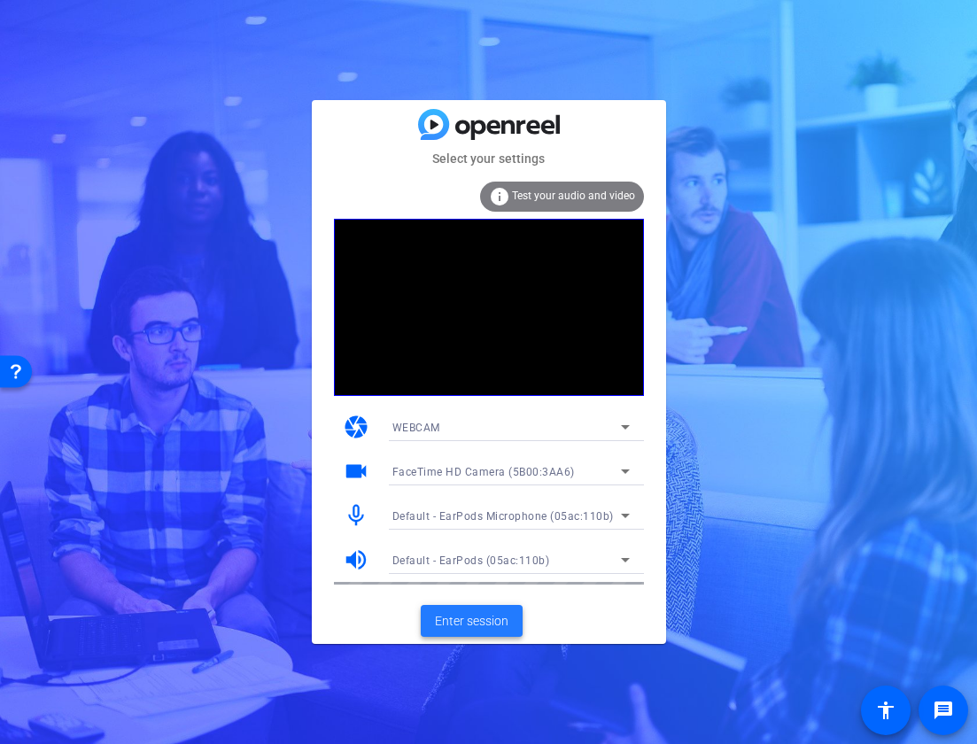
click at [462, 623] on span "Enter session" at bounding box center [472, 621] width 74 height 19
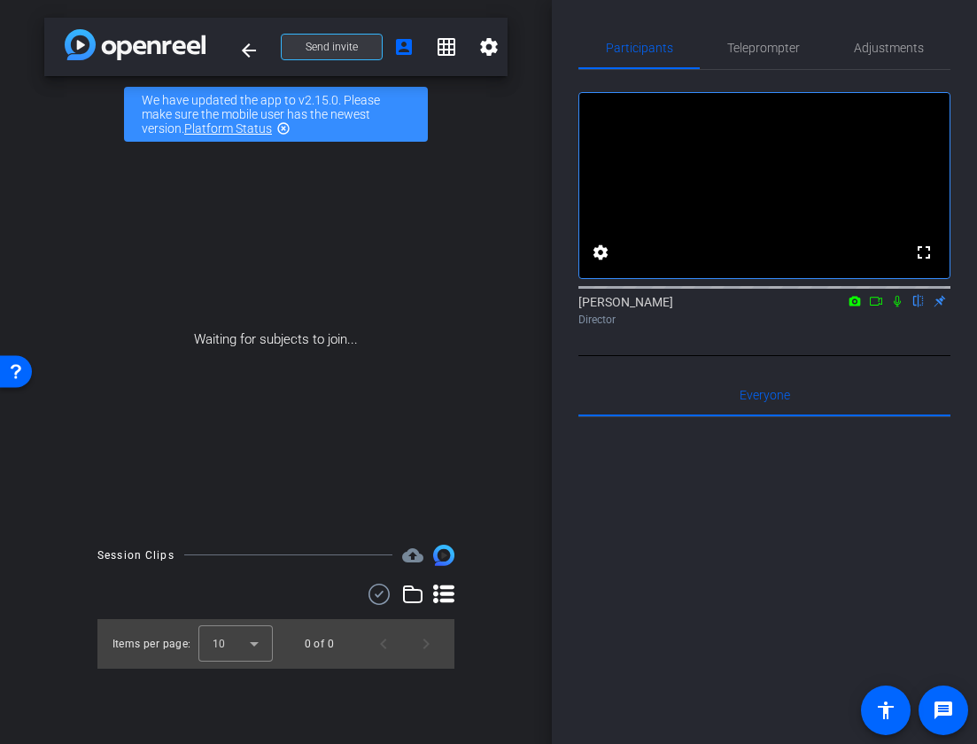
click at [346, 52] on span "Send invite" at bounding box center [332, 47] width 52 height 14
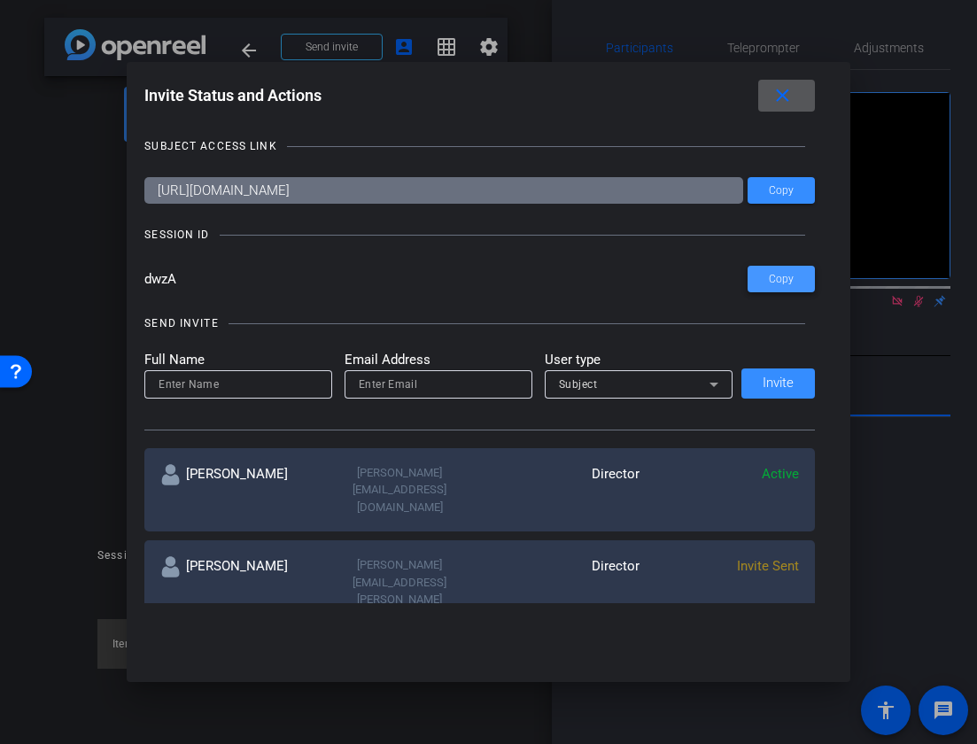
click at [786, 285] on span at bounding box center [781, 279] width 67 height 43
click at [786, 109] on span at bounding box center [786, 95] width 57 height 43
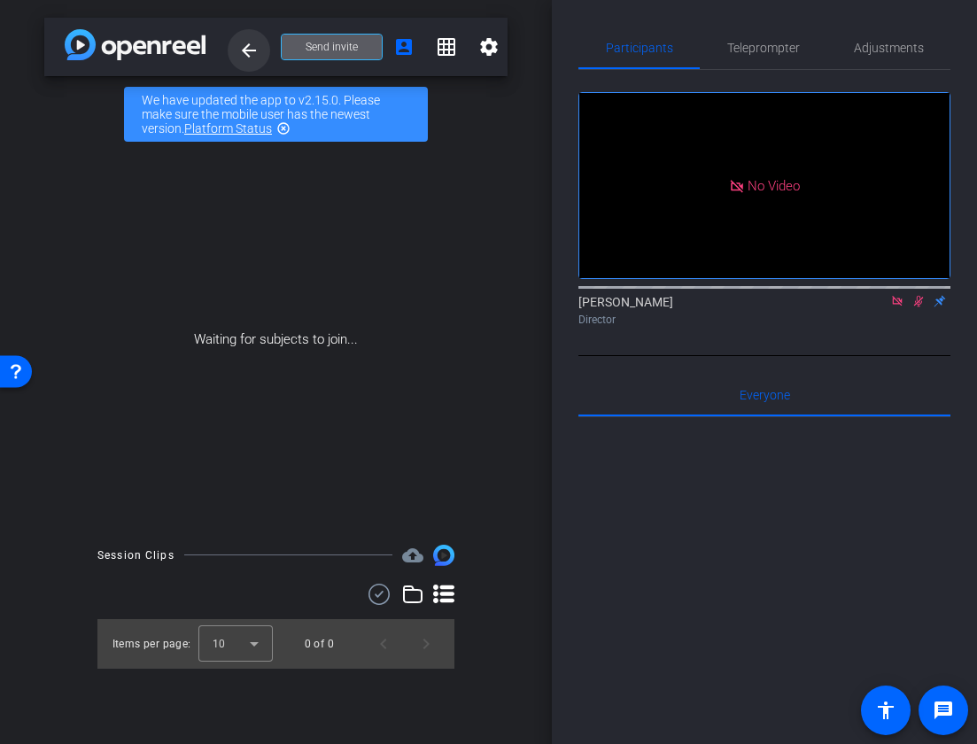
click at [237, 51] on span at bounding box center [249, 50] width 43 height 43
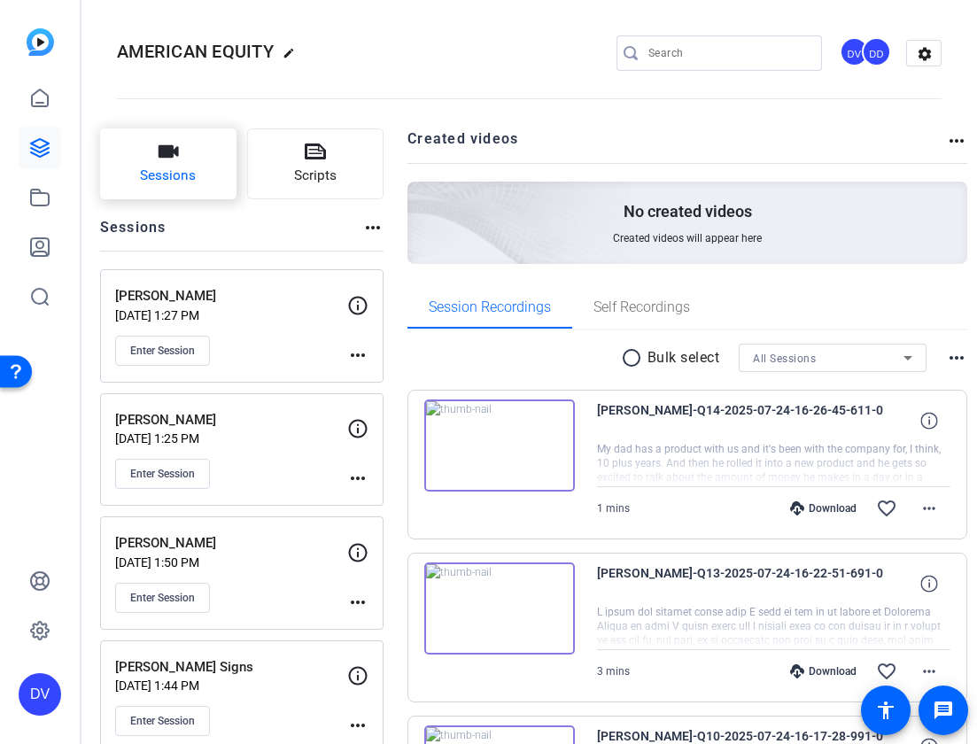
click at [237, 167] on button "Sessions" at bounding box center [168, 163] width 136 height 71
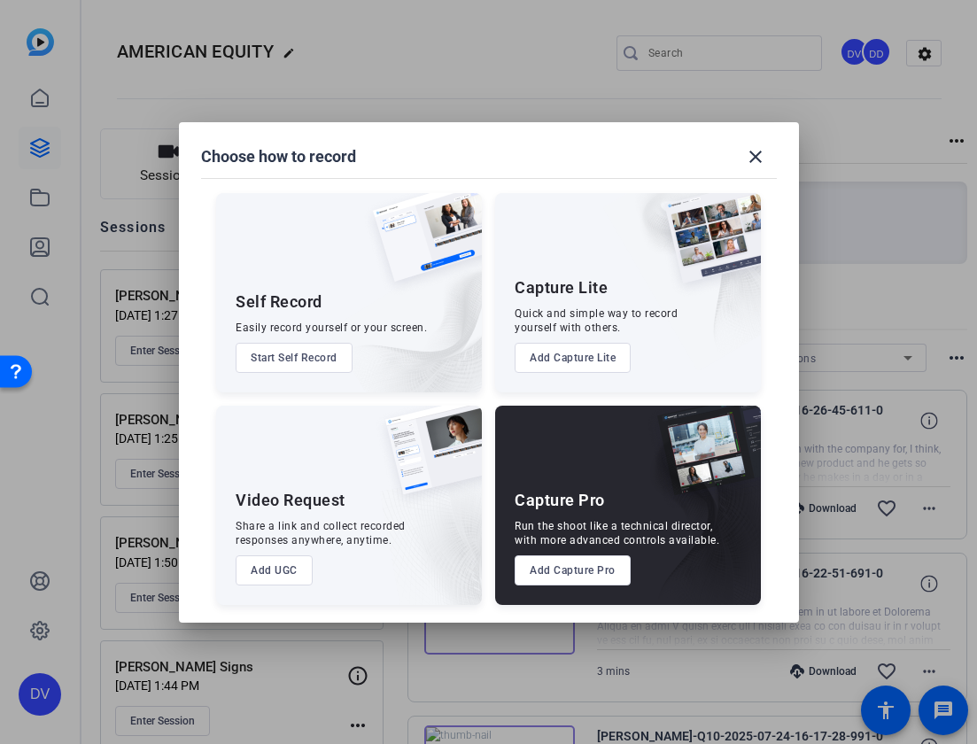
click at [571, 568] on button "Add Capture Pro" at bounding box center [573, 570] width 116 height 30
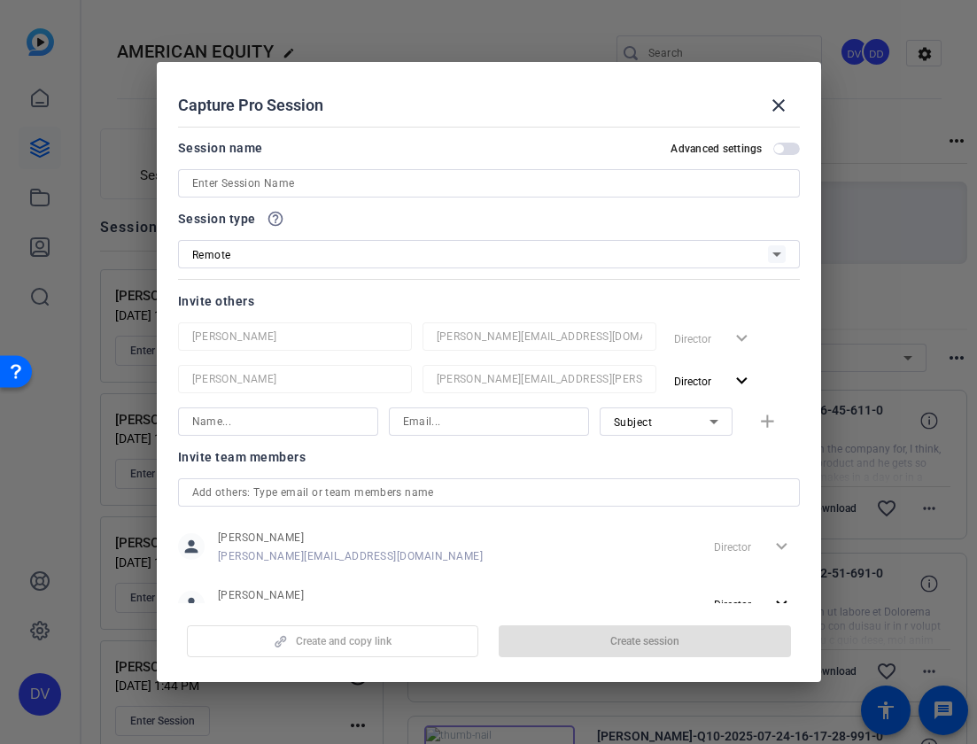
click at [457, 191] on input at bounding box center [489, 183] width 594 height 21
paste input "Teck Wee | AEL"
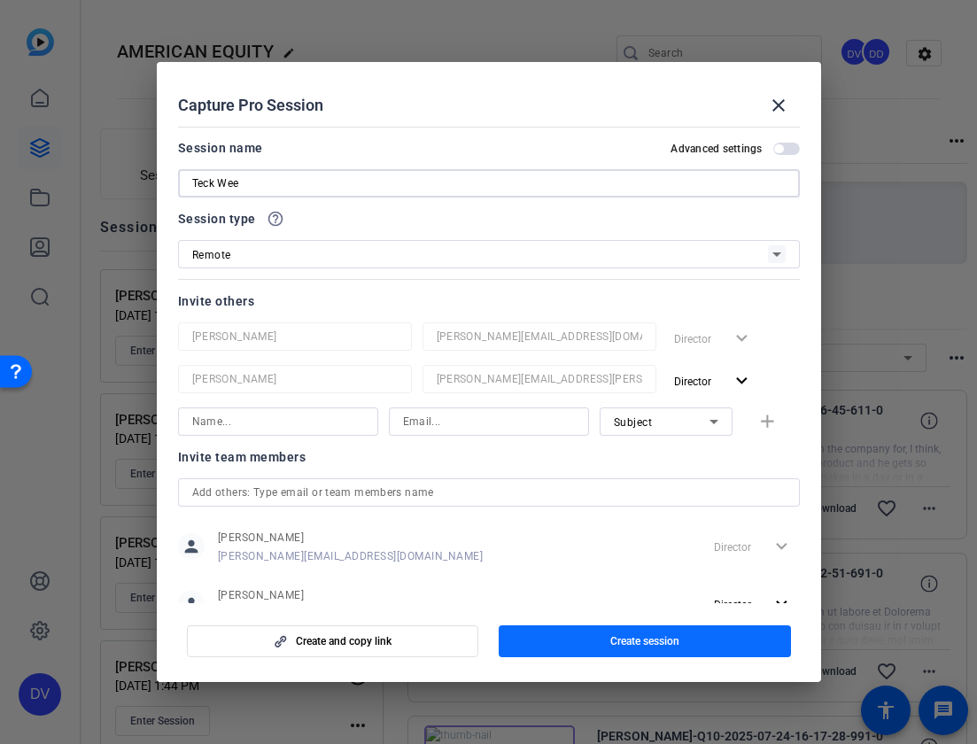
type input "Teck Wee"
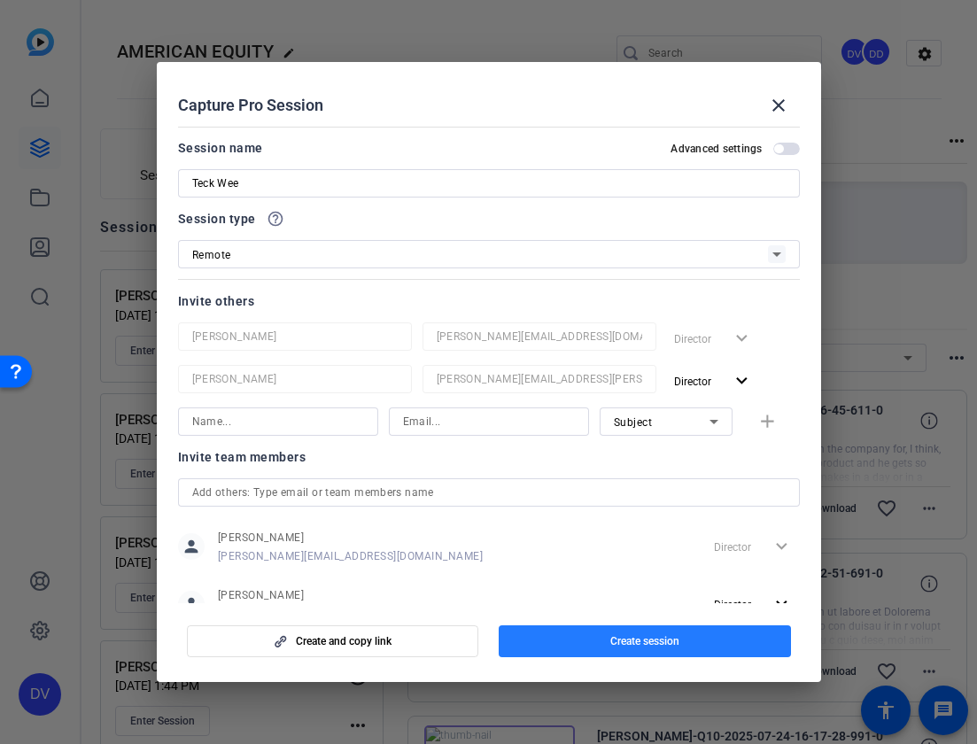
click at [638, 646] on span "Create session" at bounding box center [644, 641] width 69 height 14
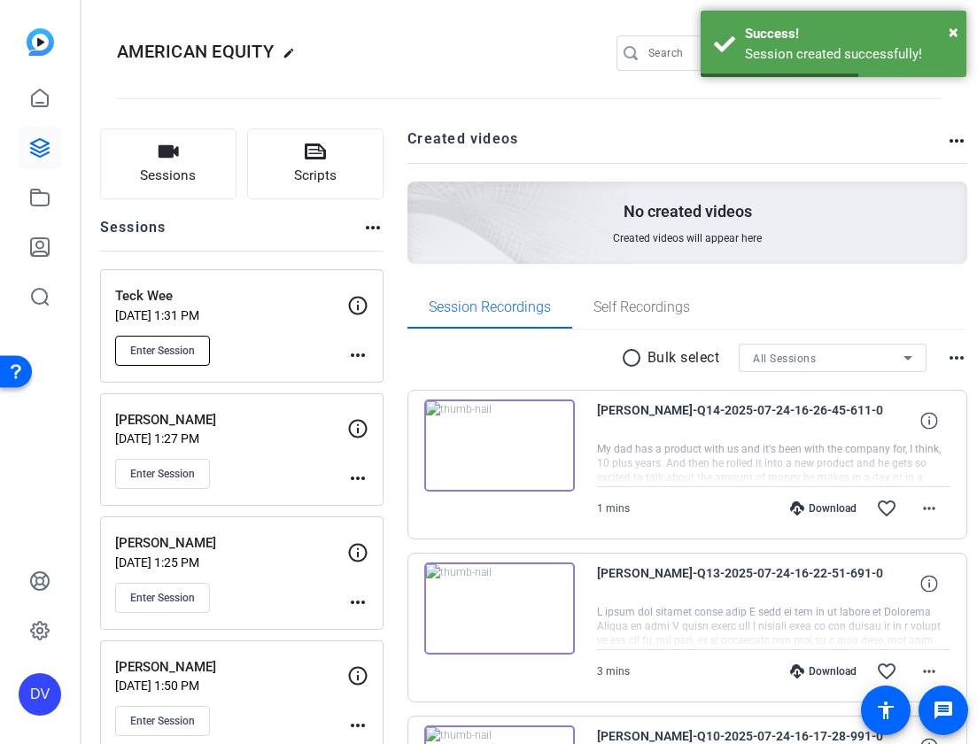
click at [195, 357] on span "Enter Session" at bounding box center [162, 351] width 65 height 14
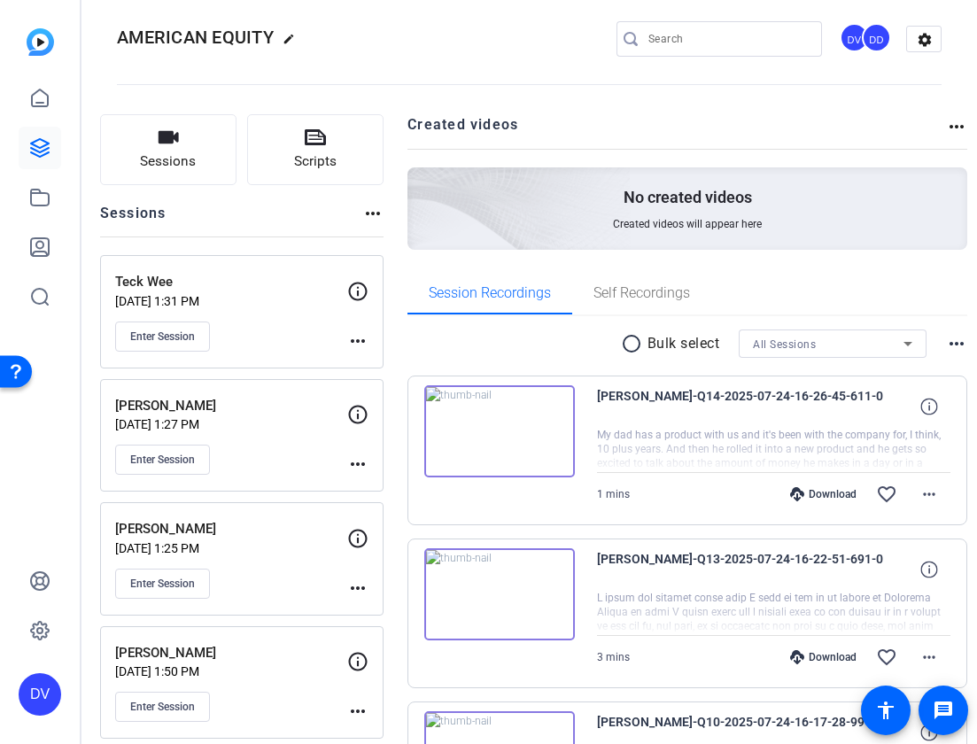
scroll to position [9, 0]
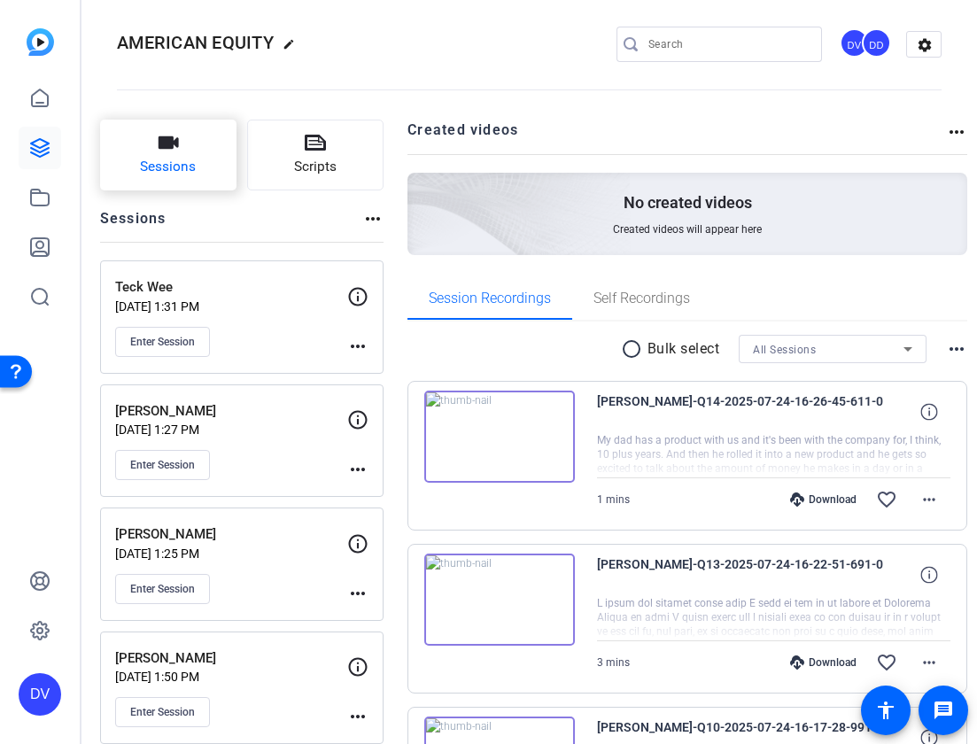
click at [196, 167] on span "Sessions" at bounding box center [168, 167] width 56 height 20
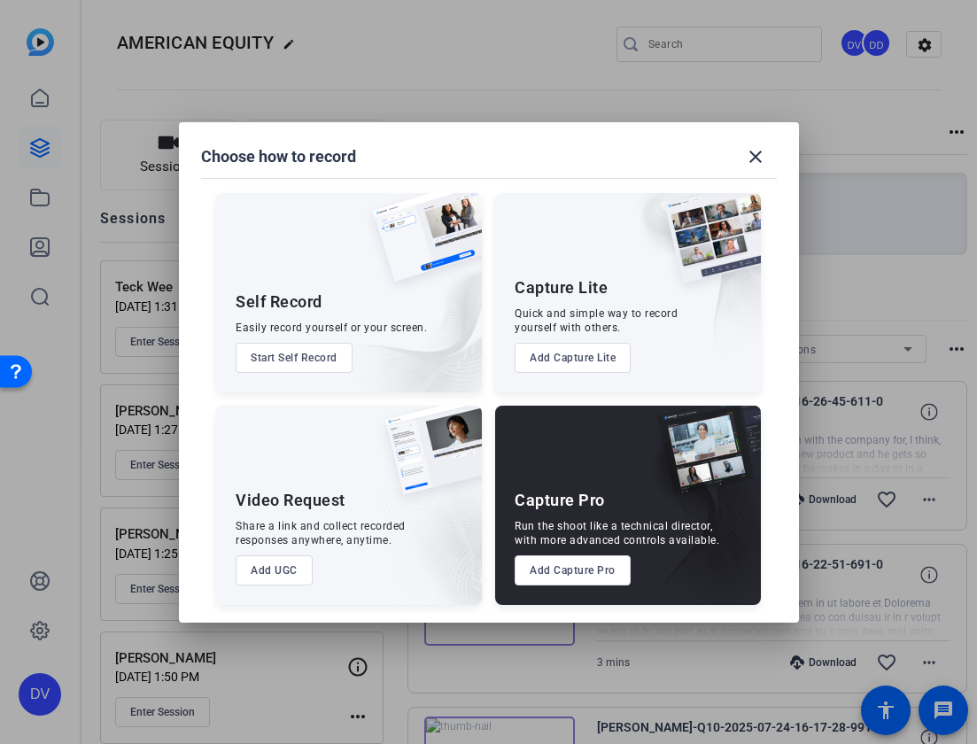
click at [353, 699] on div at bounding box center [488, 372] width 977 height 744
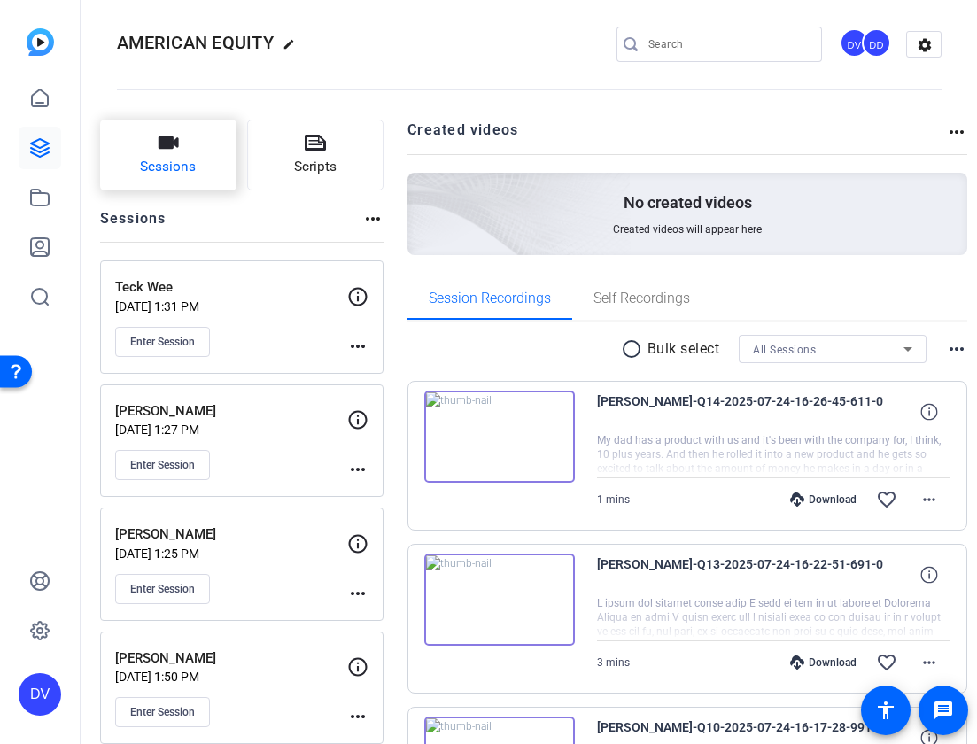
click at [237, 166] on button "Sessions" at bounding box center [168, 155] width 136 height 71
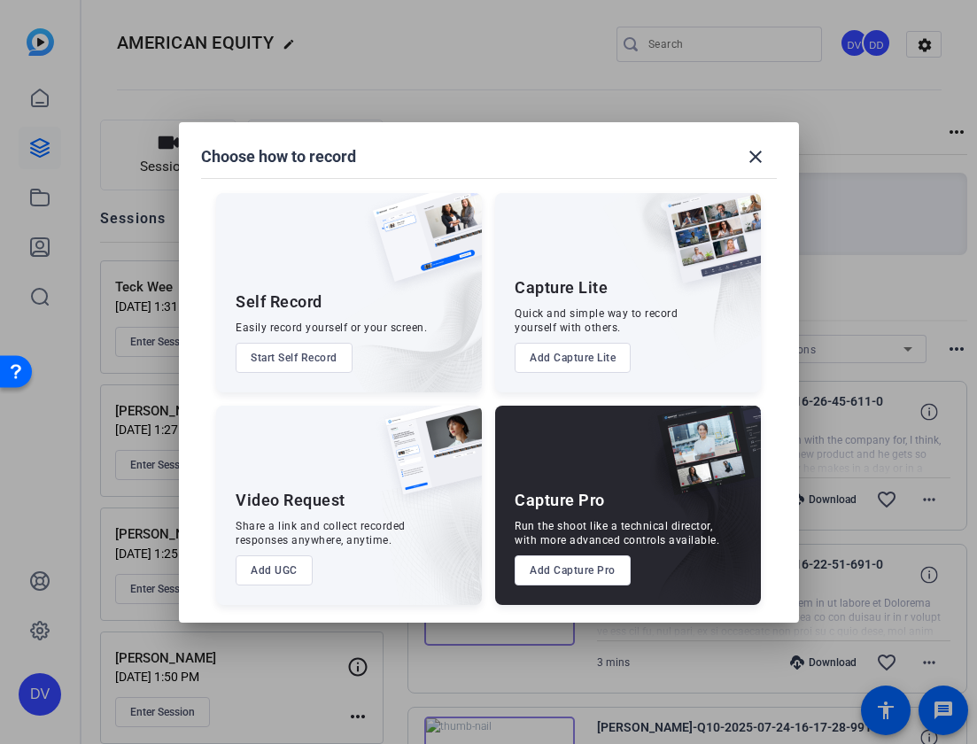
click at [610, 571] on button "Add Capture Pro" at bounding box center [573, 570] width 116 height 30
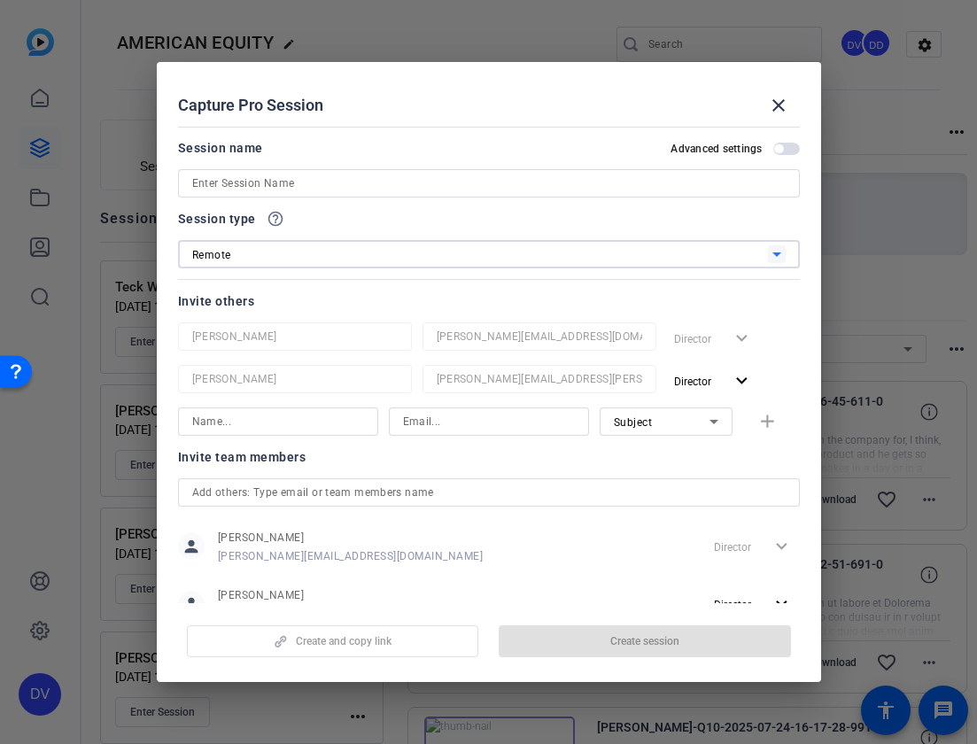
click at [379, 252] on div "Remote" at bounding box center [480, 255] width 576 height 22
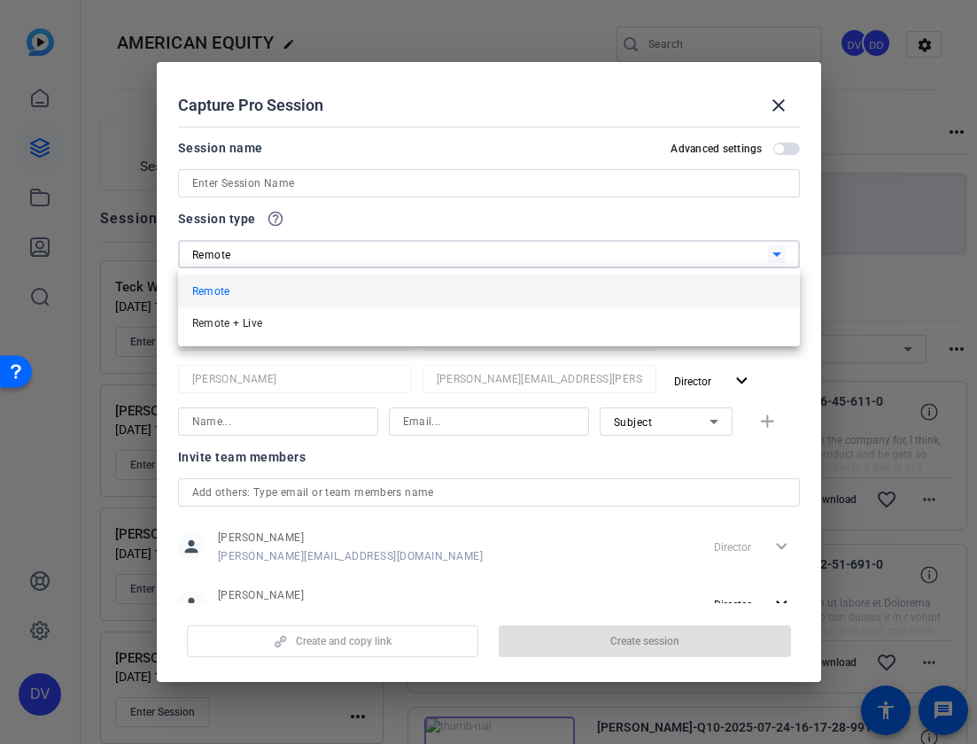
click at [349, 190] on div at bounding box center [488, 372] width 977 height 744
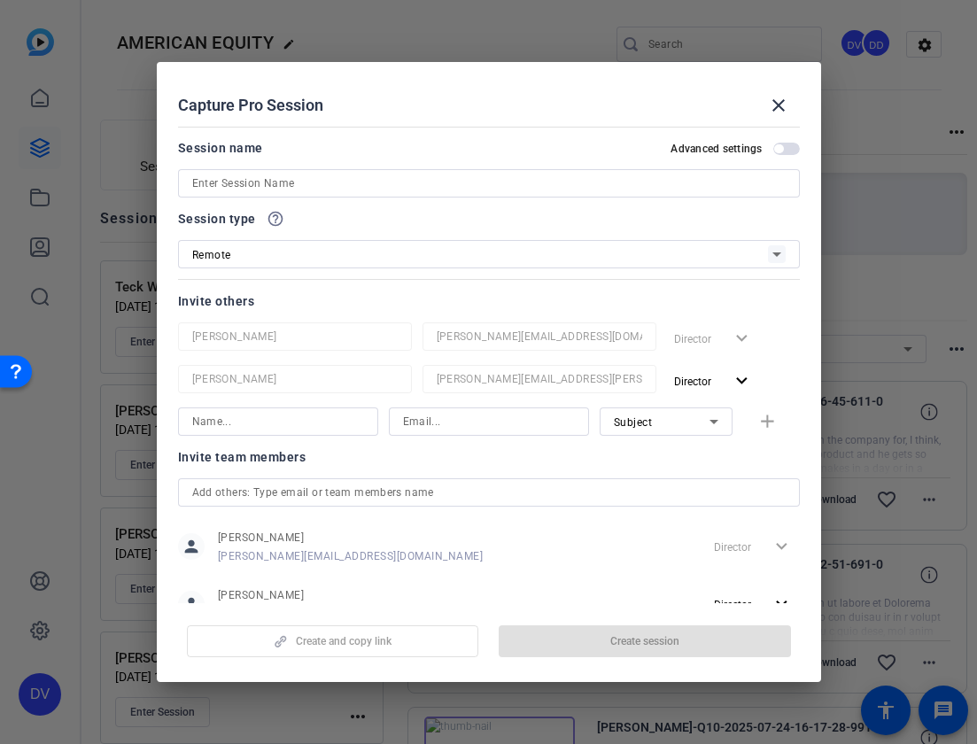
click at [350, 187] on input at bounding box center [489, 183] width 594 height 21
paste input "Joel Pulliam | AEL"
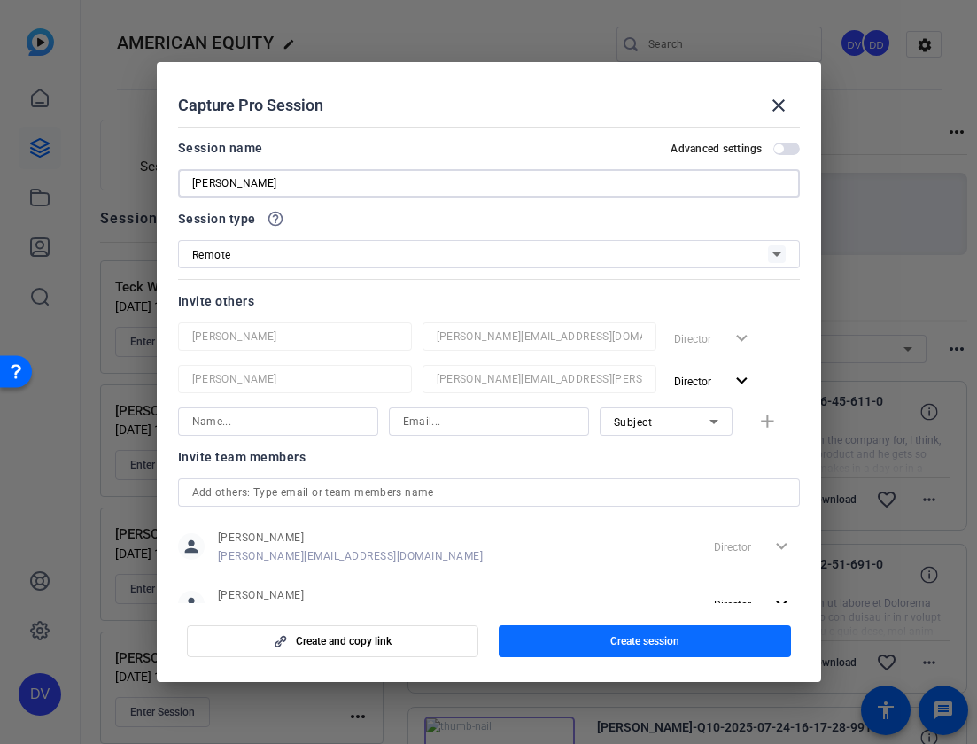
type input "[PERSON_NAME]"
click at [586, 657] on span "button" at bounding box center [645, 641] width 292 height 43
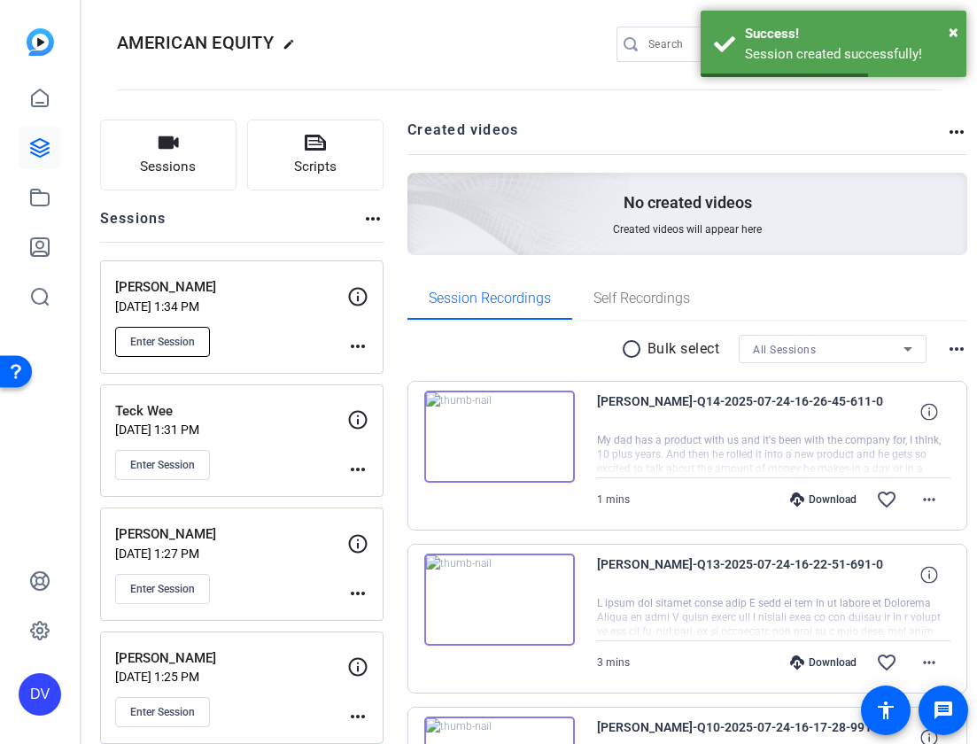
click at [195, 339] on span "Enter Session" at bounding box center [162, 342] width 65 height 14
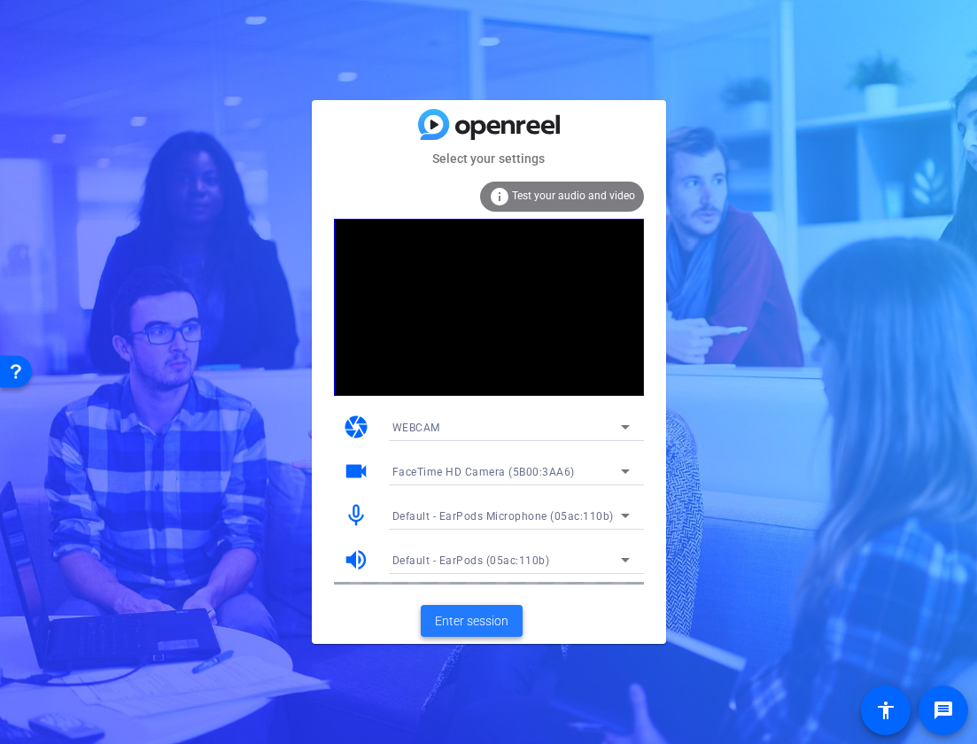
click at [495, 610] on span at bounding box center [472, 621] width 102 height 43
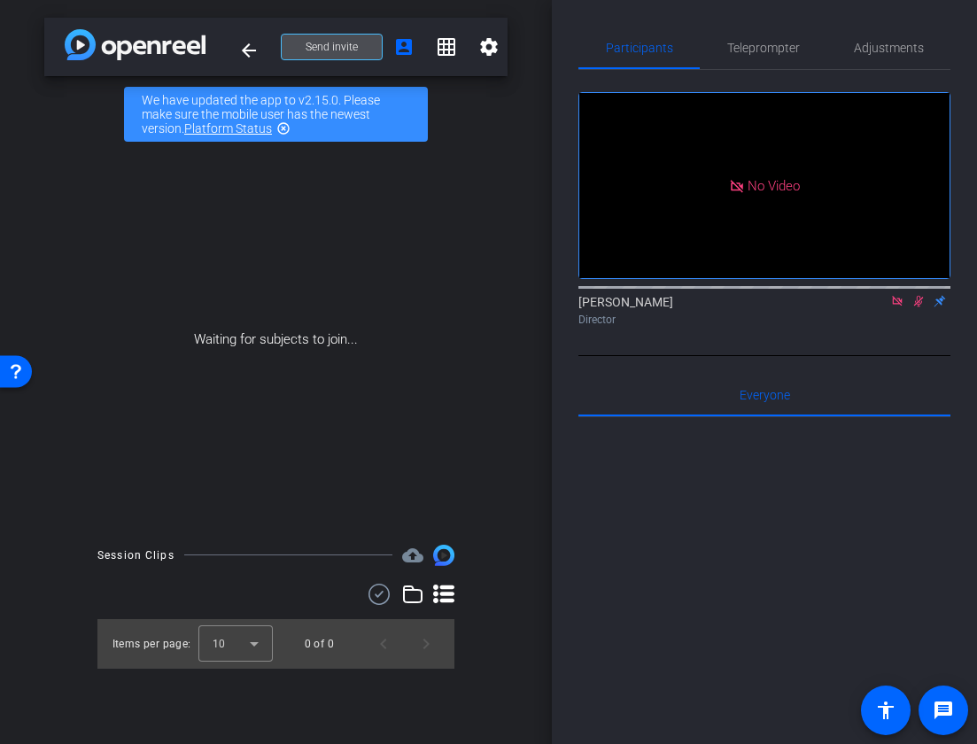
click at [326, 55] on span at bounding box center [332, 47] width 100 height 43
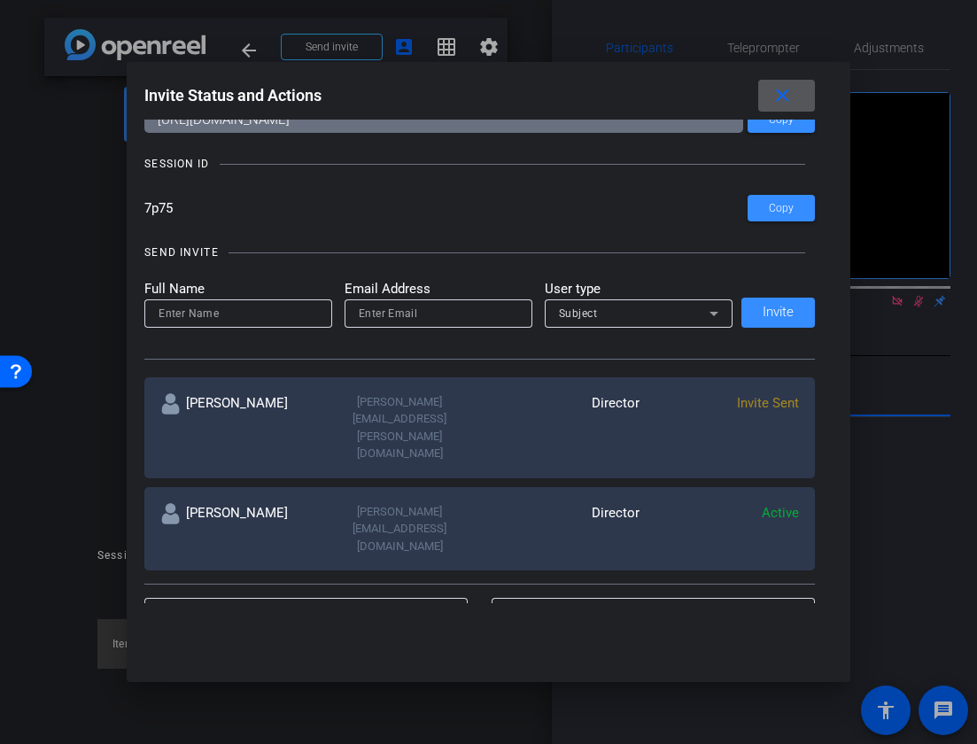
scroll to position [73, 0]
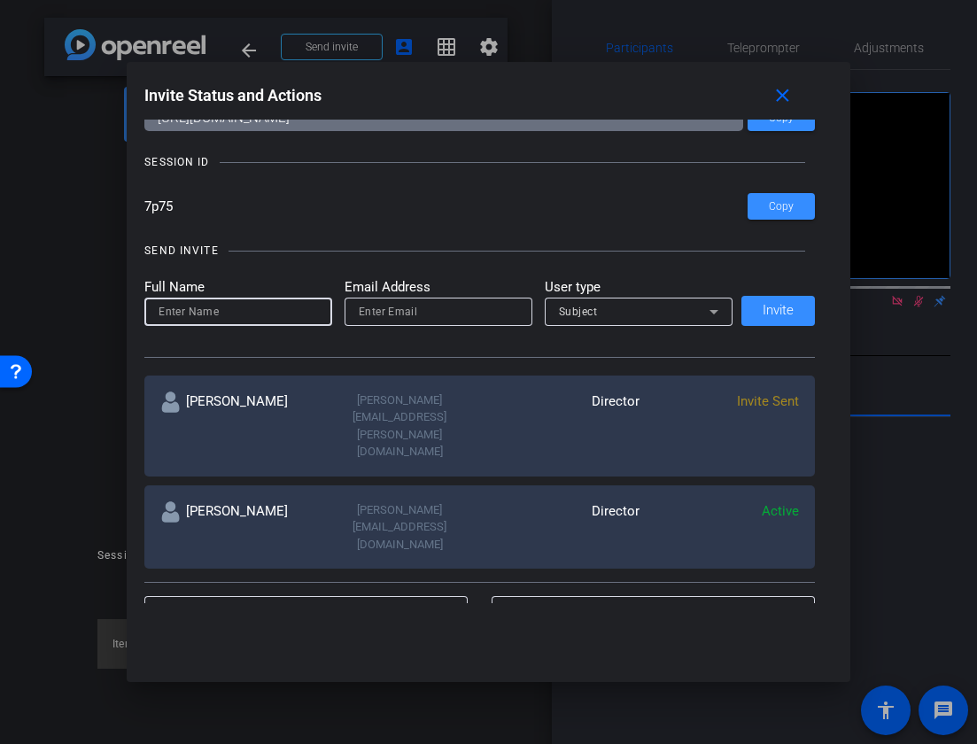
click at [268, 315] on input at bounding box center [238, 311] width 159 height 21
type input "[PERSON_NAME]"
click at [426, 306] on input "email" at bounding box center [438, 311] width 159 height 21
click at [419, 315] on input "email" at bounding box center [438, 311] width 159 height 21
paste input "[PERSON_NAME][EMAIL_ADDRESS][DOMAIN_NAME]"
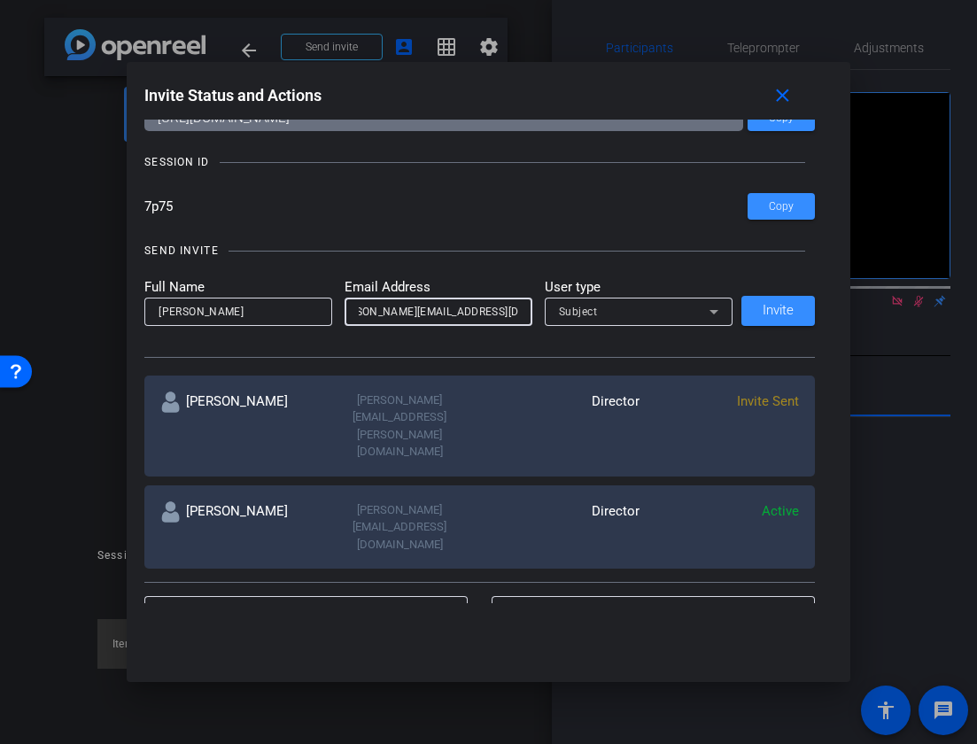
scroll to position [0, 0]
type input "[PERSON_NAME][EMAIL_ADDRESS][DOMAIN_NAME]"
click at [578, 318] on span "Subject" at bounding box center [578, 312] width 39 height 12
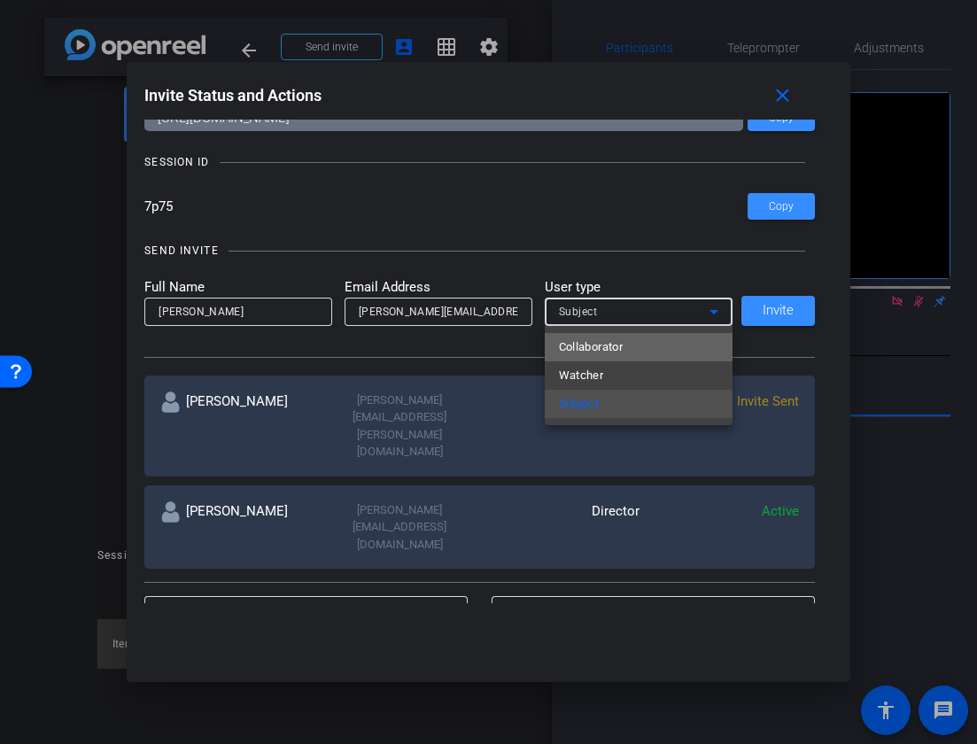
click at [583, 350] on span "Collaborator" at bounding box center [591, 347] width 65 height 21
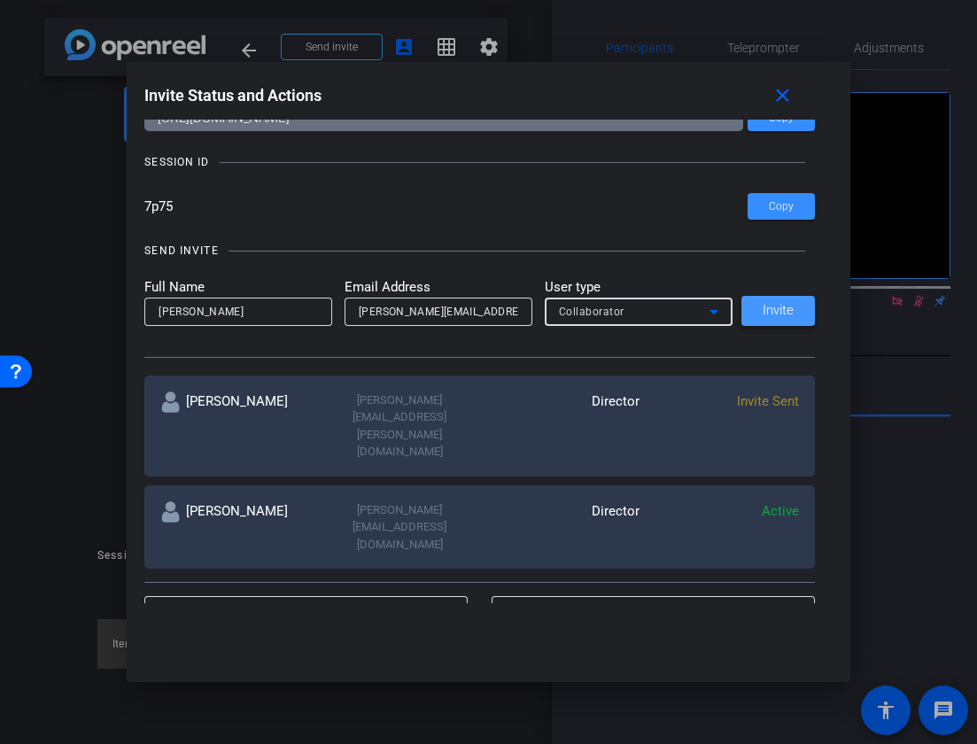
click at [760, 314] on span at bounding box center [779, 311] width 74 height 43
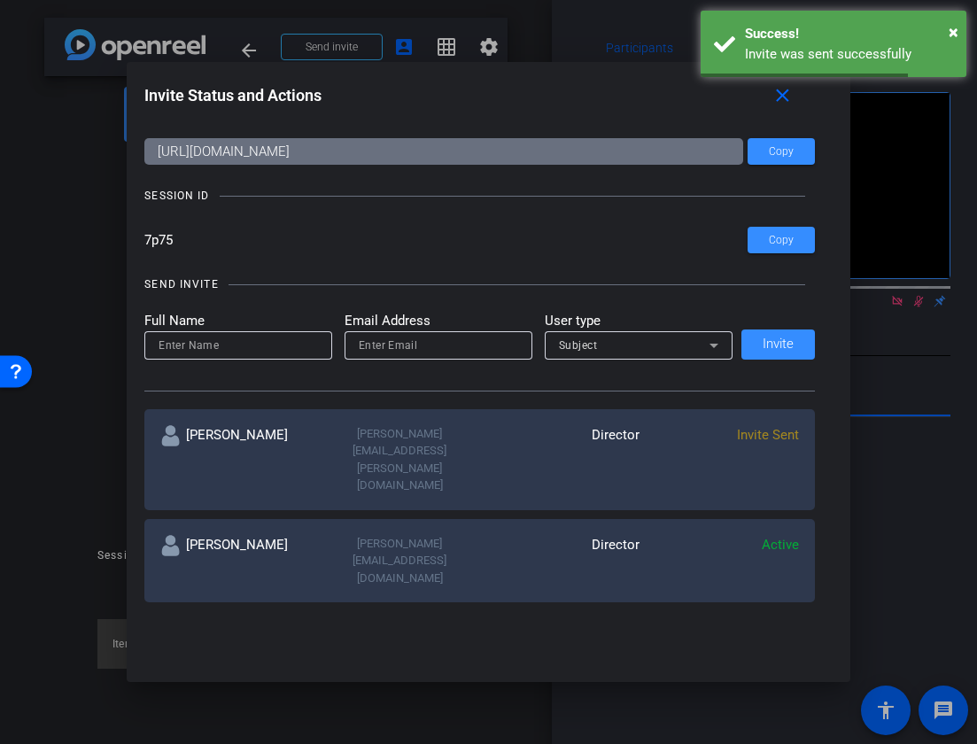
scroll to position [40, 0]
click at [782, 235] on span "Copy" at bounding box center [781, 239] width 25 height 13
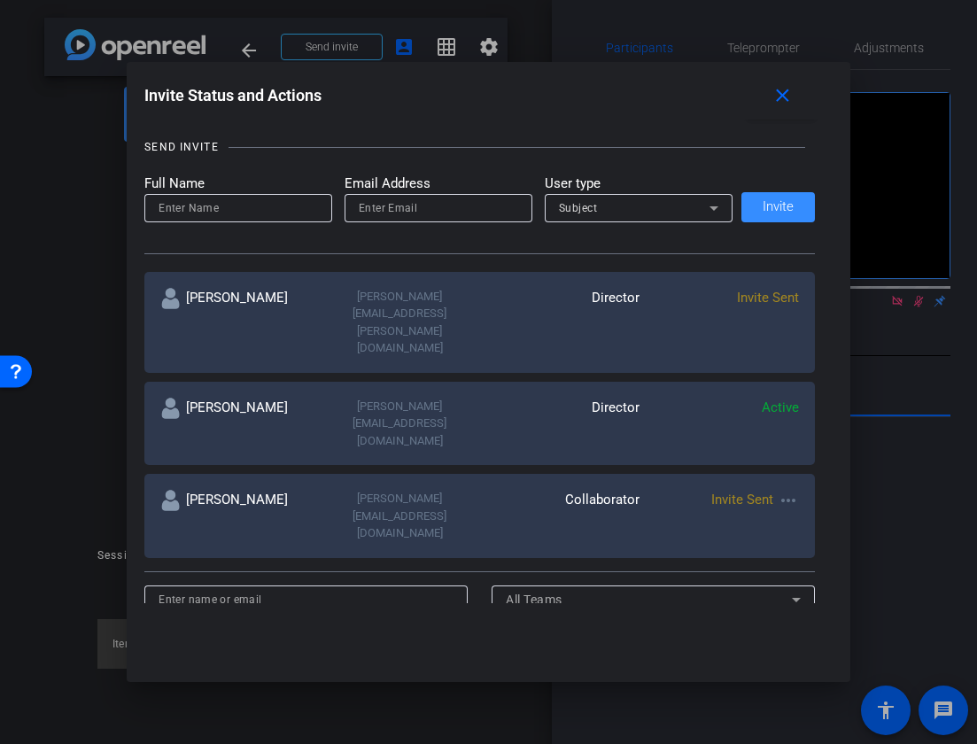
scroll to position [164, 0]
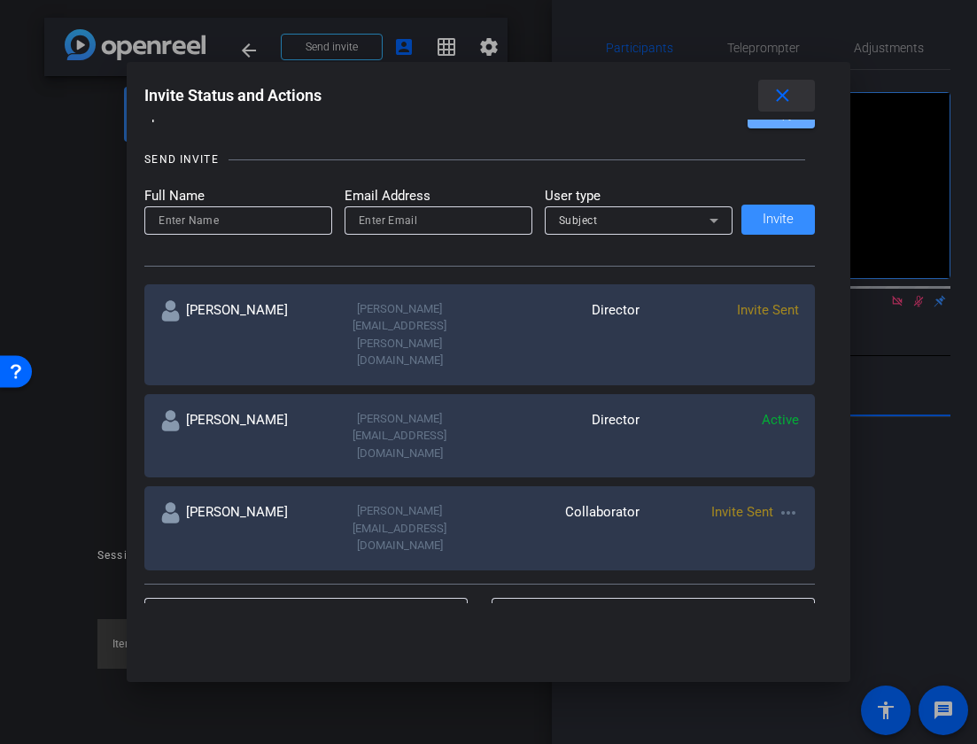
click at [792, 91] on mat-icon "close" at bounding box center [783, 96] width 22 height 22
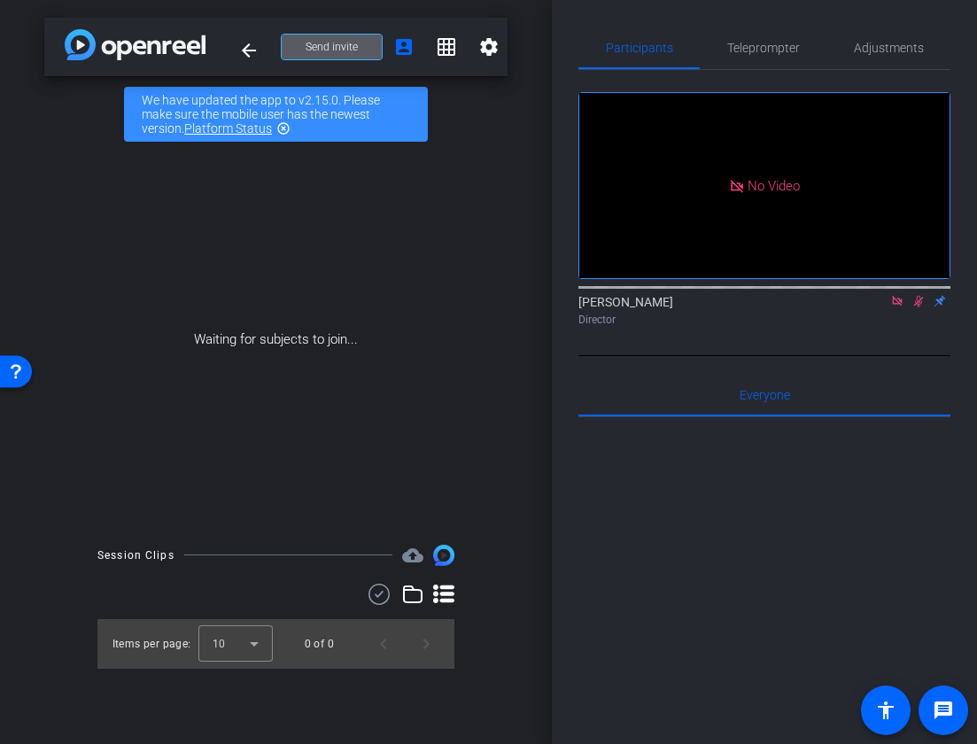
click at [350, 51] on span "Send invite" at bounding box center [332, 47] width 52 height 14
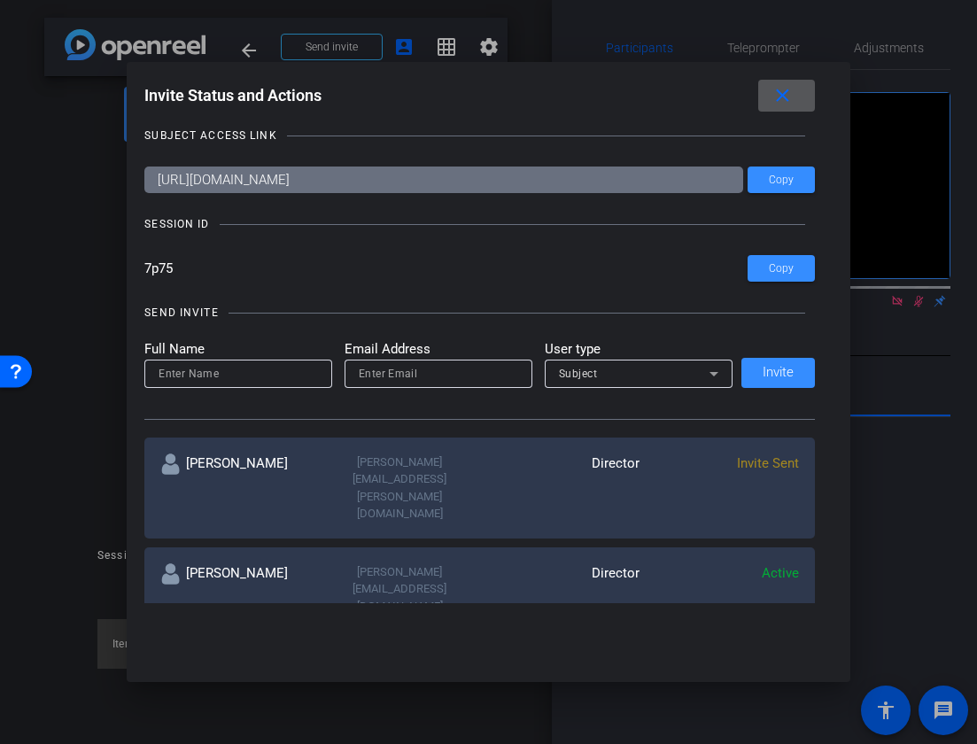
scroll to position [0, 0]
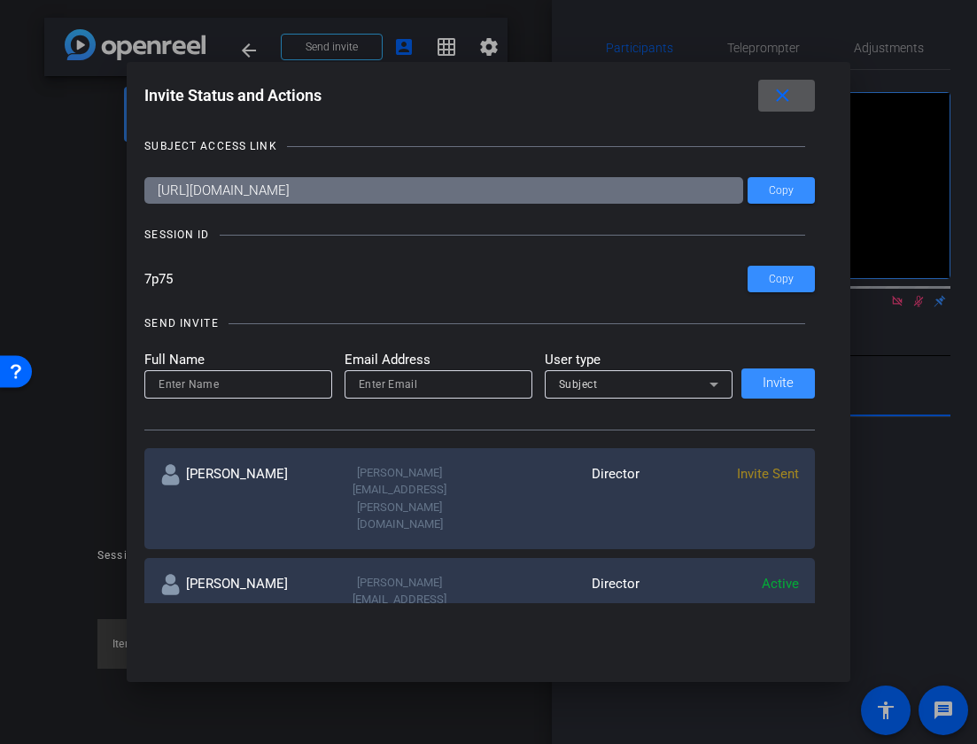
click at [78, 432] on div at bounding box center [488, 372] width 977 height 744
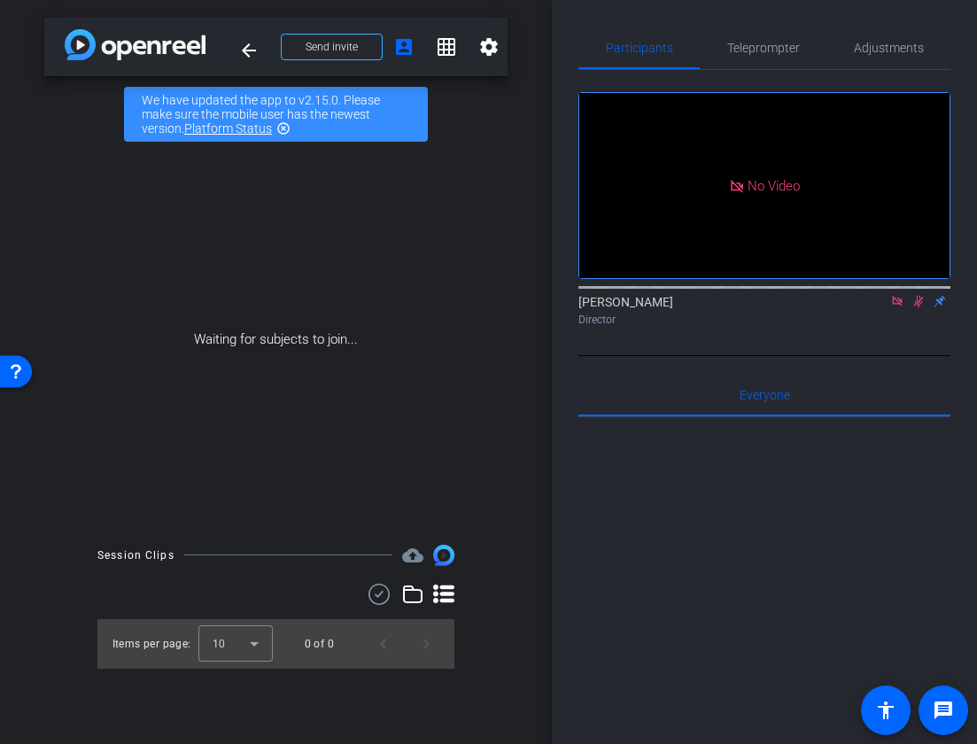
click at [167, 43] on img at bounding box center [135, 44] width 141 height 31
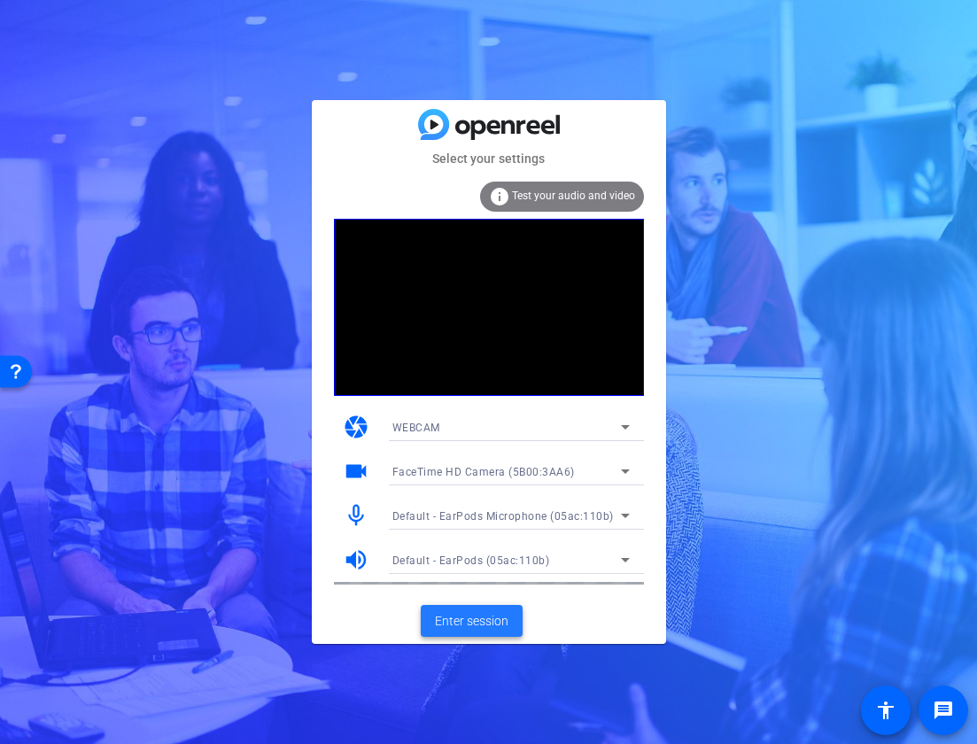
click at [443, 616] on span "Enter session" at bounding box center [472, 621] width 74 height 19
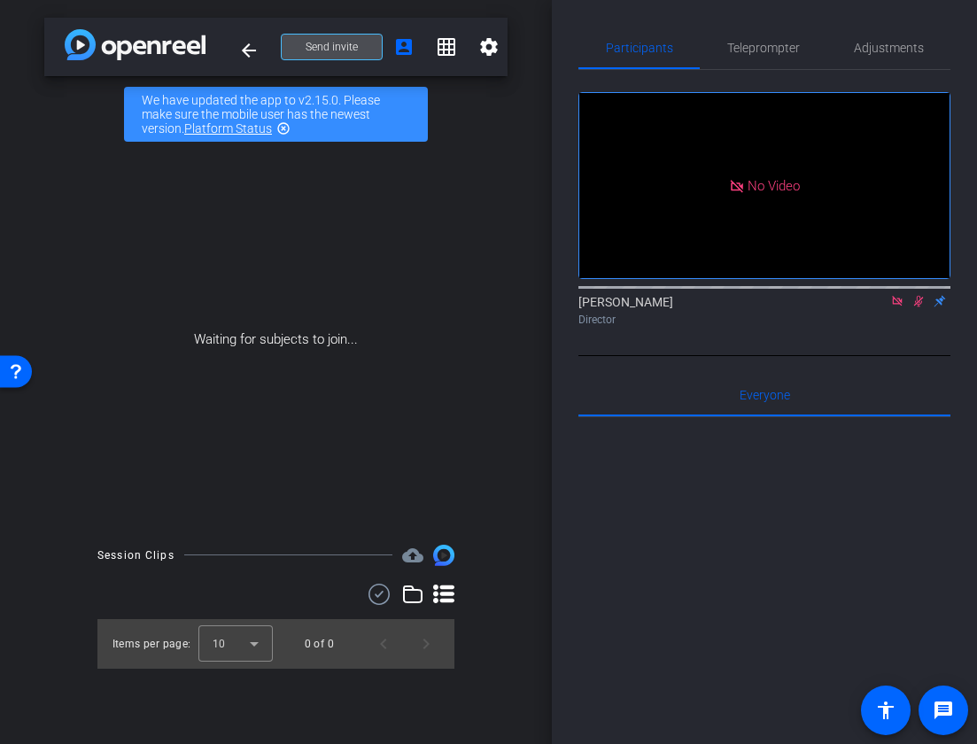
click at [344, 47] on span "Send invite" at bounding box center [332, 47] width 52 height 14
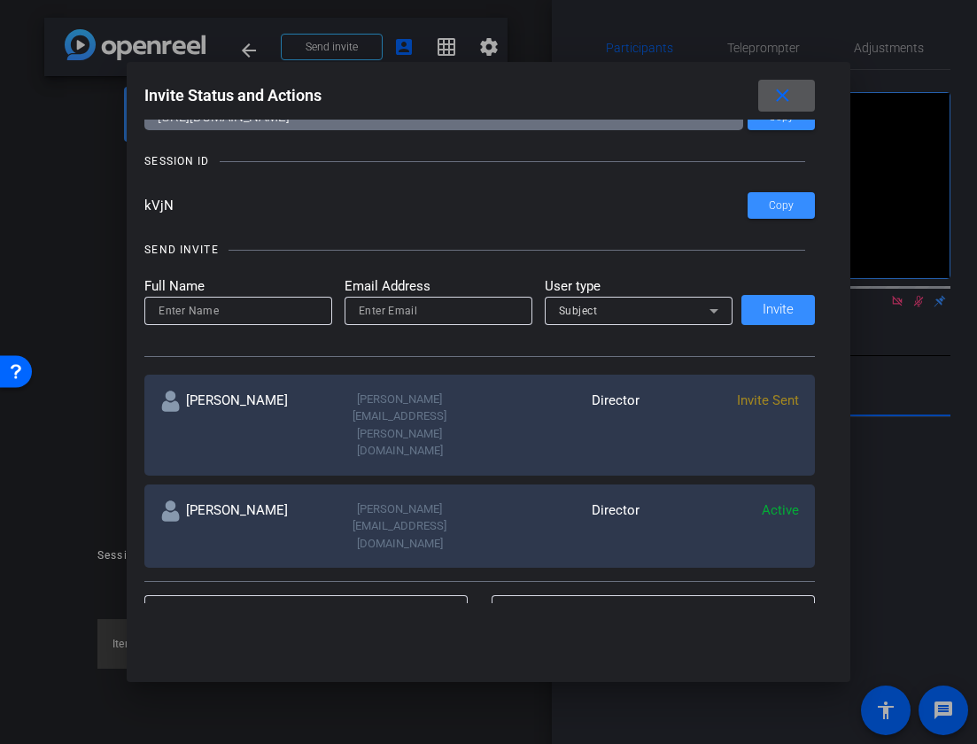
scroll to position [74, 0]
click at [255, 315] on input at bounding box center [238, 309] width 159 height 21
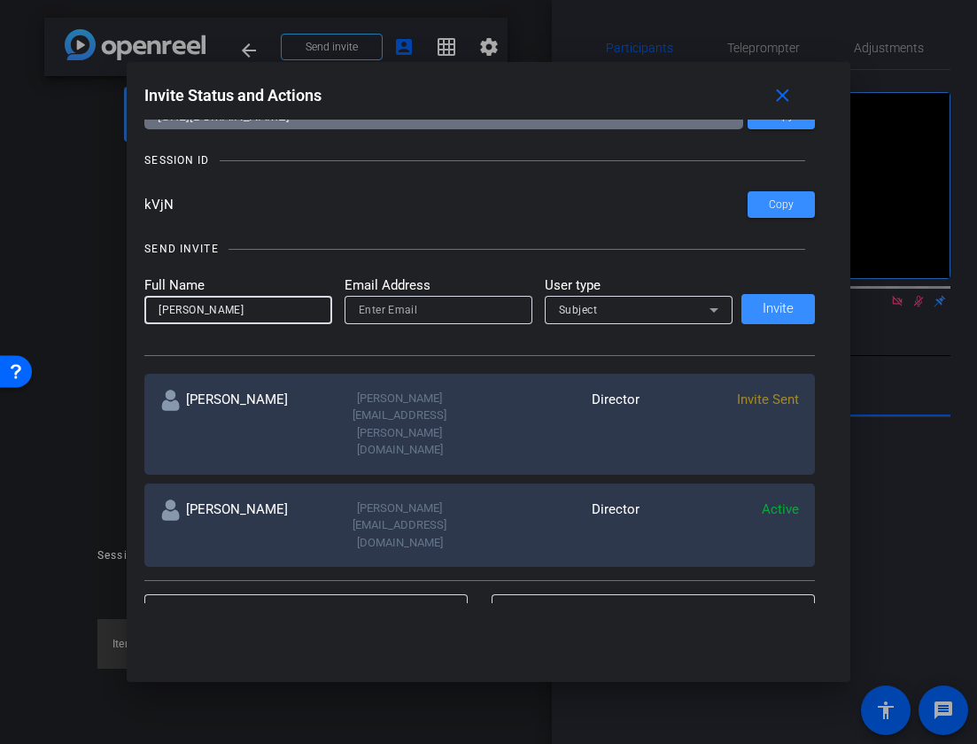
type input "[PERSON_NAME]"
click at [410, 307] on input "email" at bounding box center [438, 309] width 159 height 21
paste input "[PERSON_NAME][EMAIL_ADDRESS][DOMAIN_NAME]"
type input "[PERSON_NAME][EMAIL_ADDRESS][DOMAIN_NAME]"
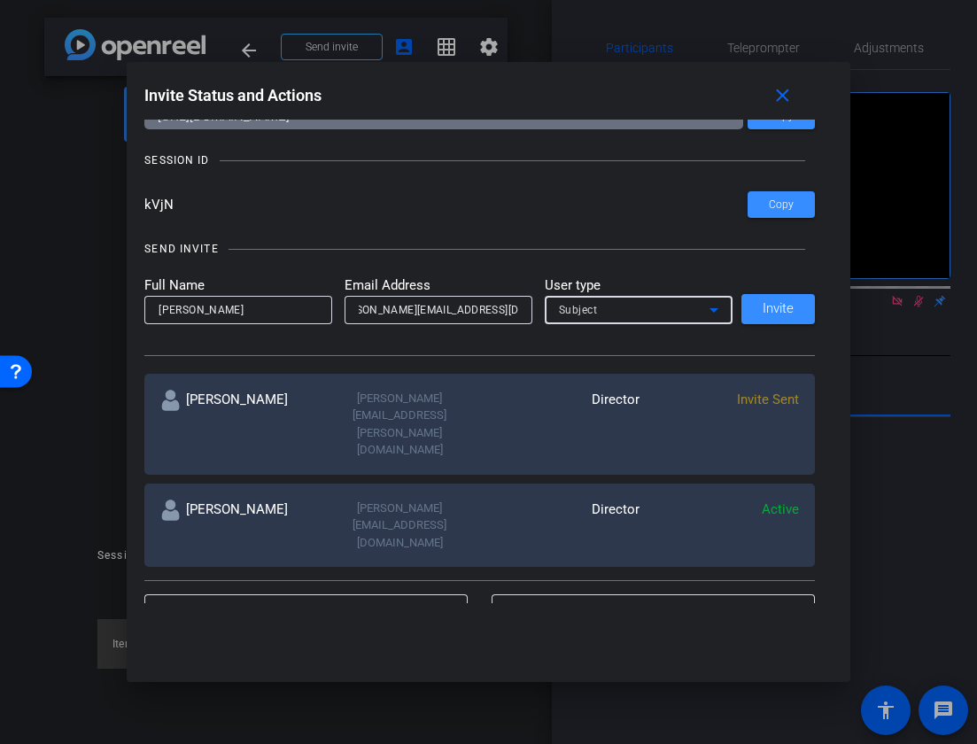
scroll to position [0, 0]
click at [613, 308] on div "Subject" at bounding box center [634, 310] width 151 height 22
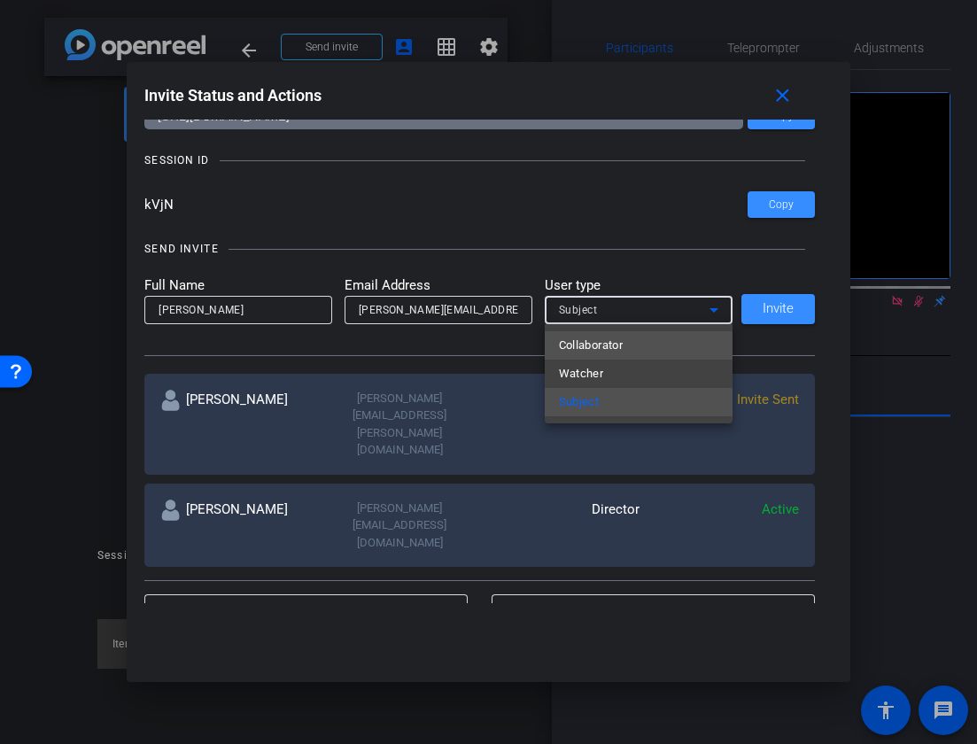
click at [591, 349] on span "Collaborator" at bounding box center [591, 345] width 65 height 21
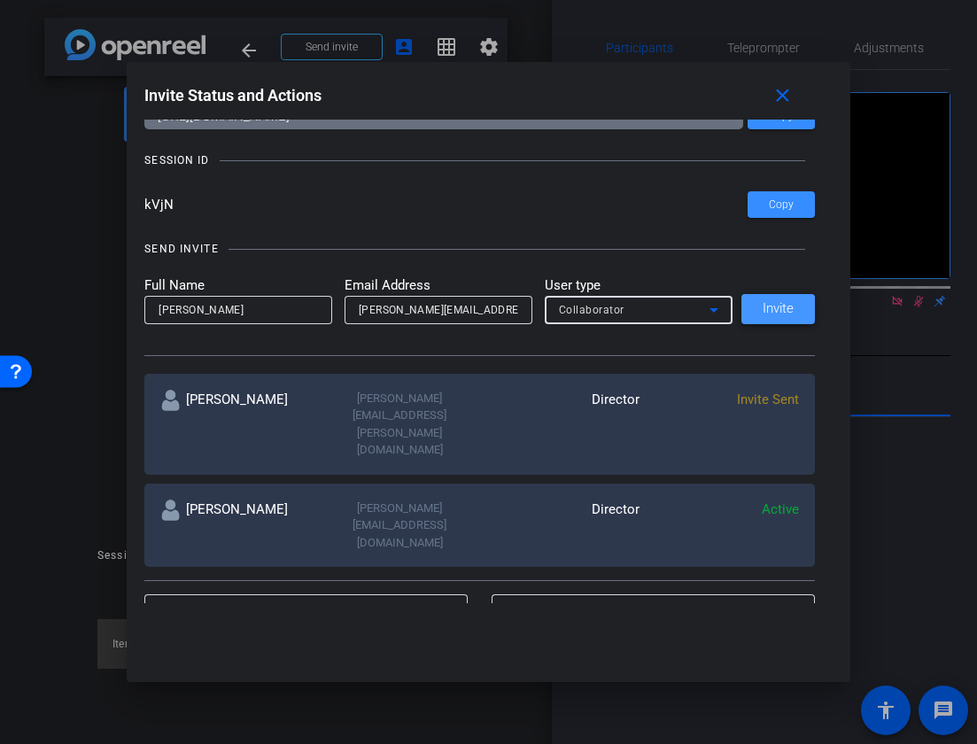
click at [787, 316] on span at bounding box center [779, 309] width 74 height 43
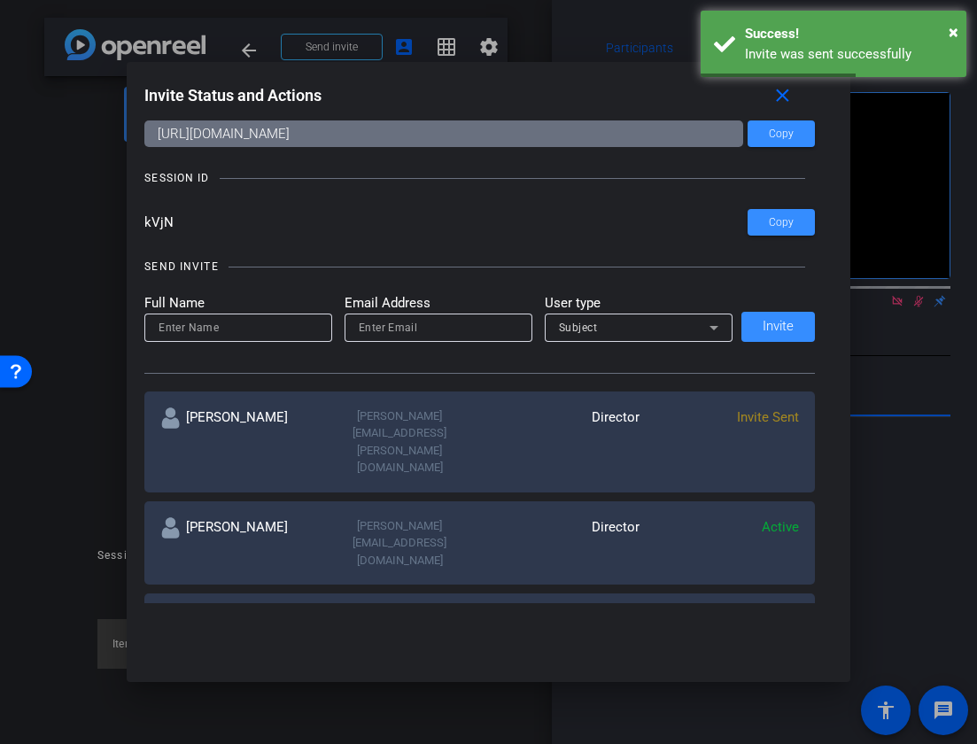
scroll to position [55, 0]
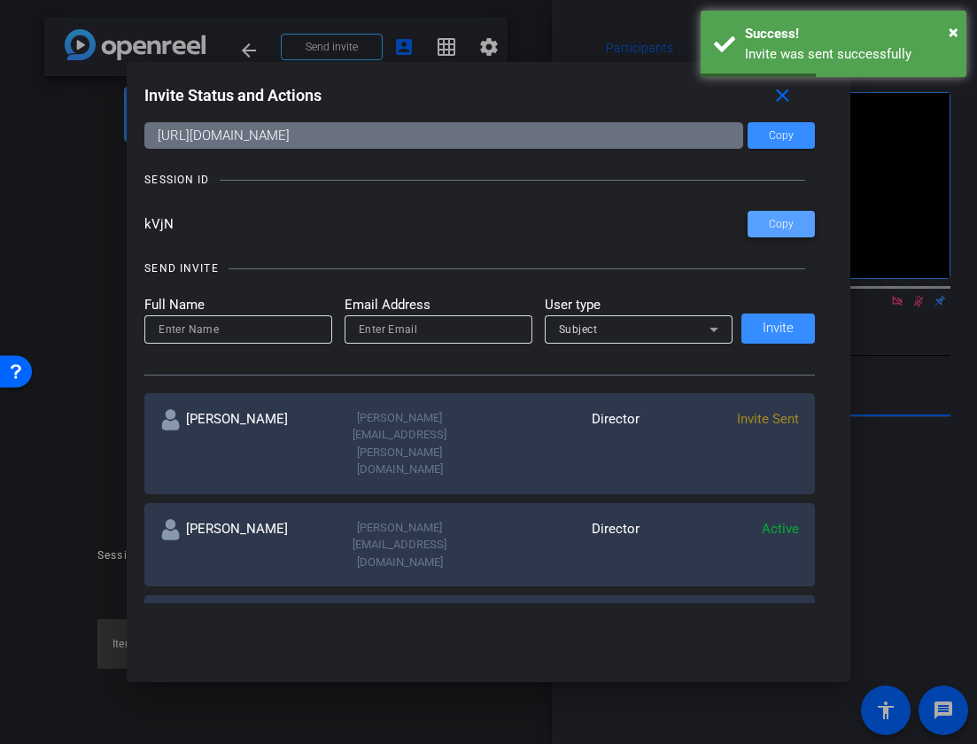
click at [797, 233] on span at bounding box center [781, 224] width 67 height 43
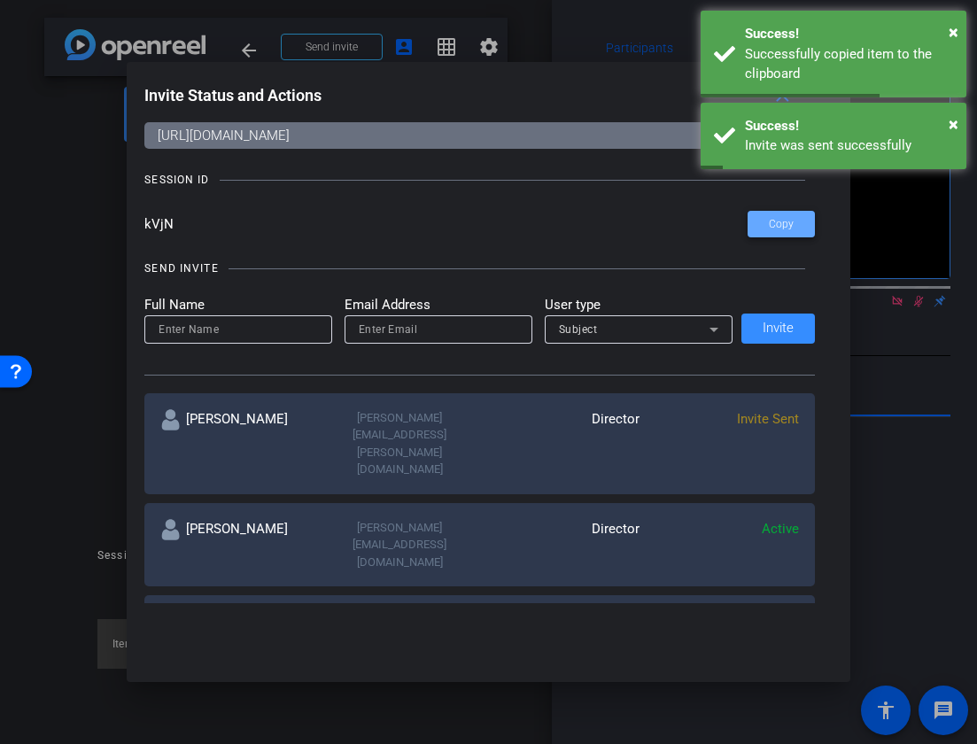
click at [798, 233] on span at bounding box center [781, 224] width 67 height 43
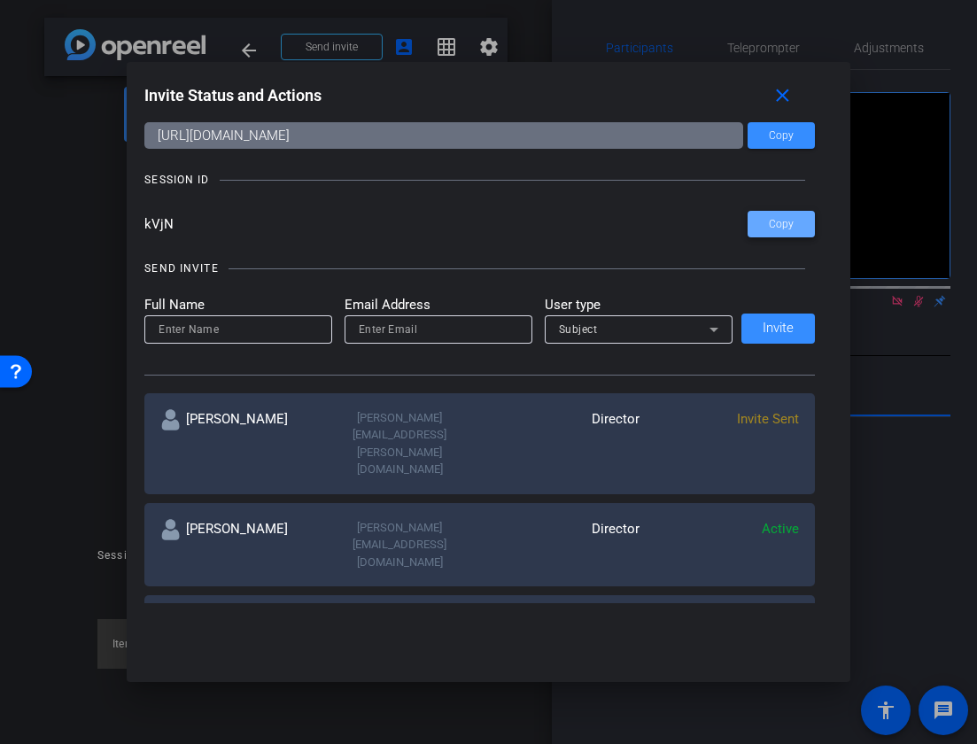
click at [795, 230] on span at bounding box center [781, 224] width 67 height 43
click at [431, 646] on div "Invite Status and Actions close SUBJECT ACCESS LINK [URL][DOMAIN_NAME] Copy SES…" at bounding box center [489, 372] width 724 height 620
